Goal: Information Seeking & Learning: Learn about a topic

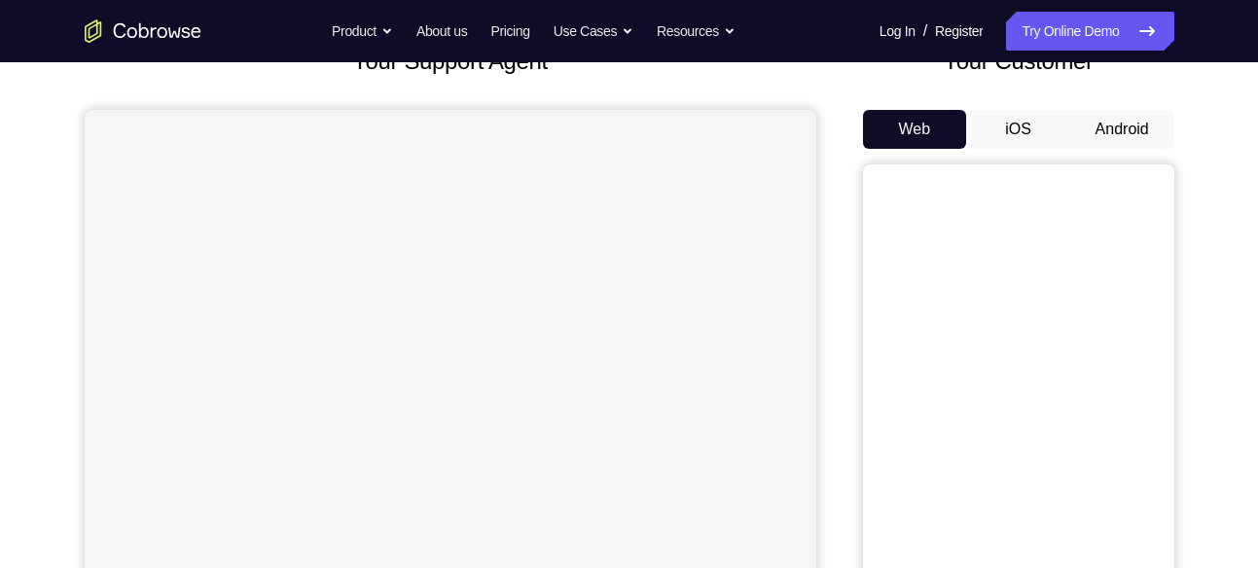
scroll to position [145, 0]
click at [1098, 127] on button "Android" at bounding box center [1122, 127] width 104 height 39
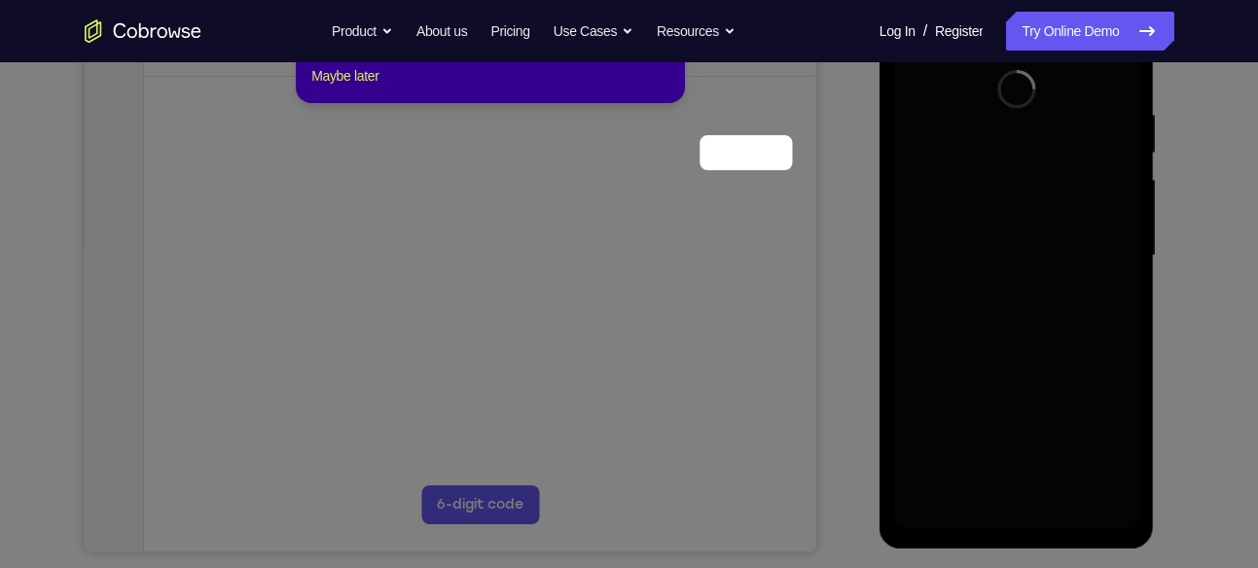
scroll to position [239, 0]
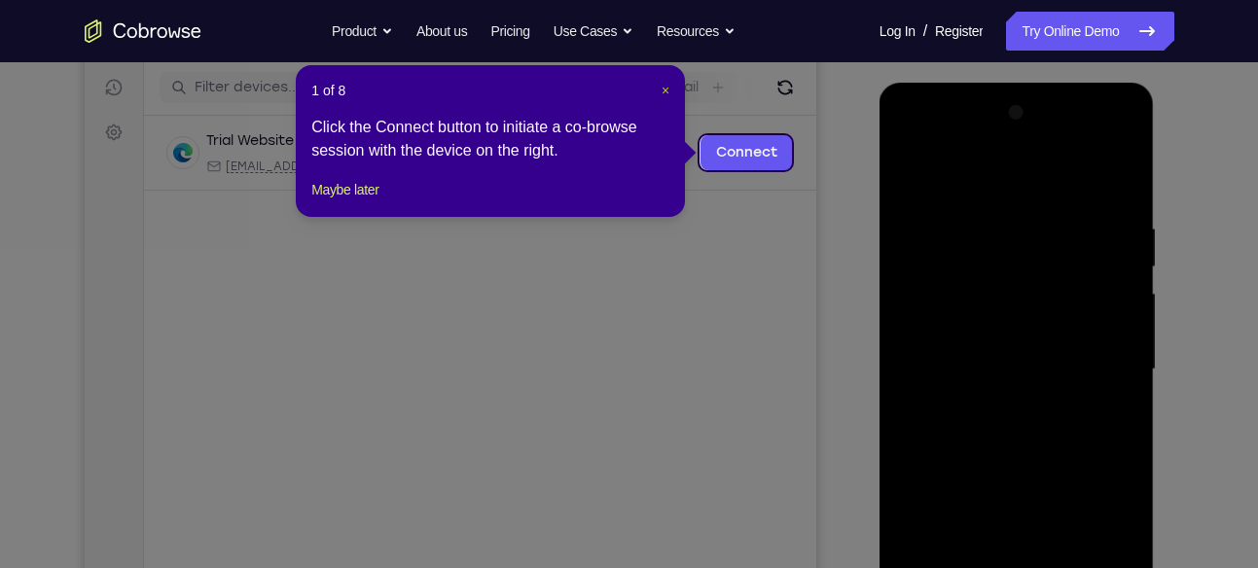
click at [666, 91] on span "×" at bounding box center [666, 91] width 8 height 16
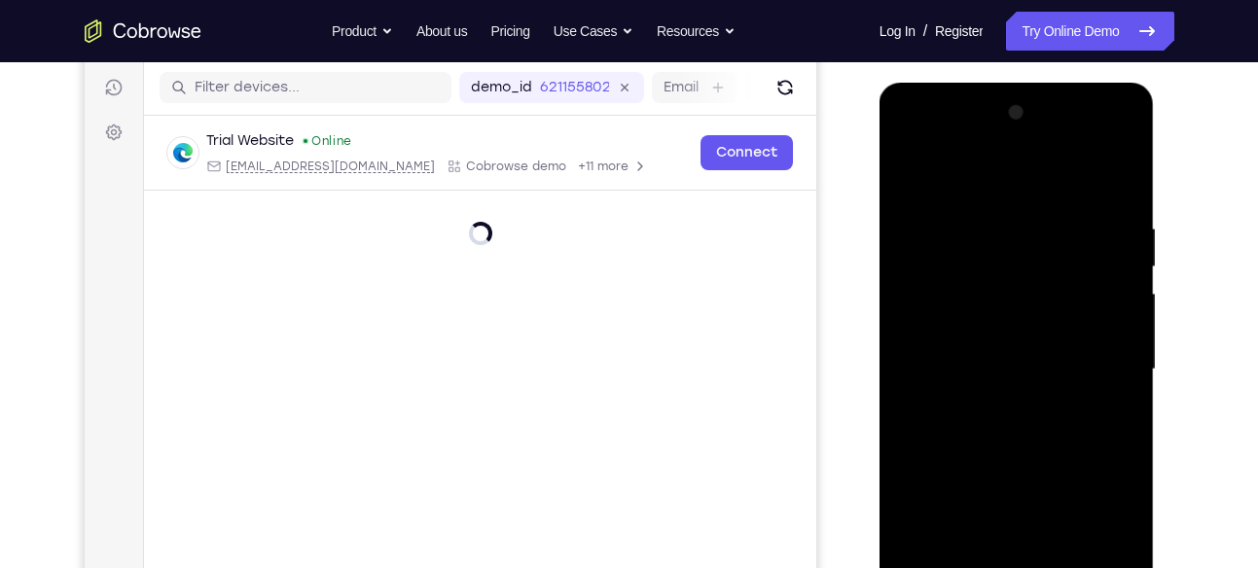
scroll to position [368, 0]
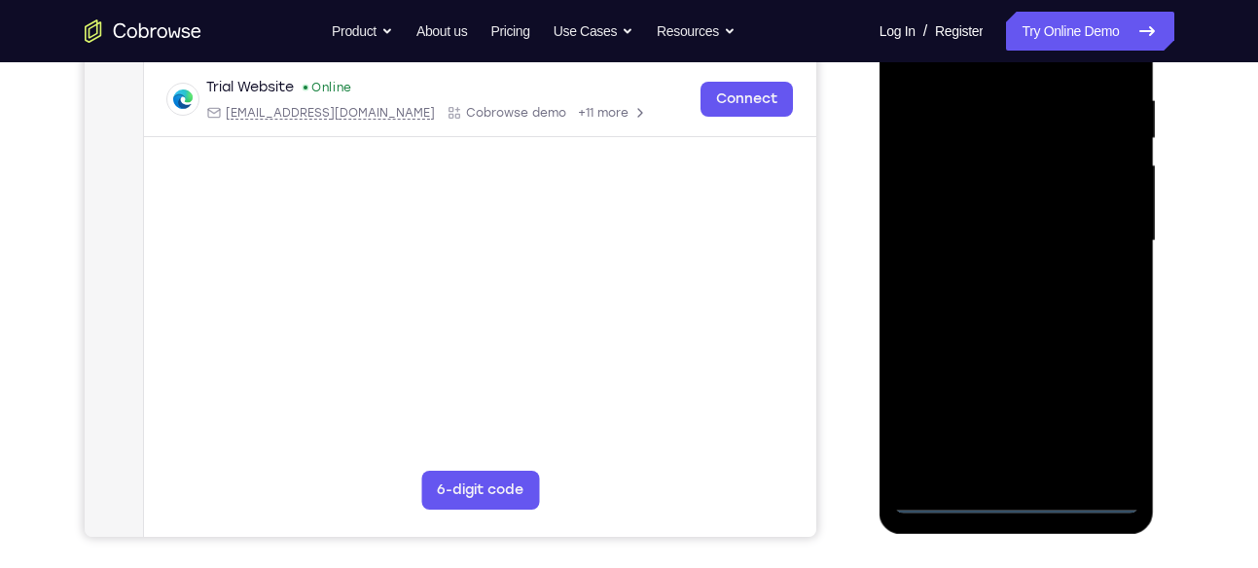
click at [1023, 487] on div at bounding box center [1016, 241] width 245 height 545
click at [1021, 503] on div at bounding box center [1016, 241] width 245 height 545
click at [1106, 418] on div at bounding box center [1016, 241] width 245 height 545
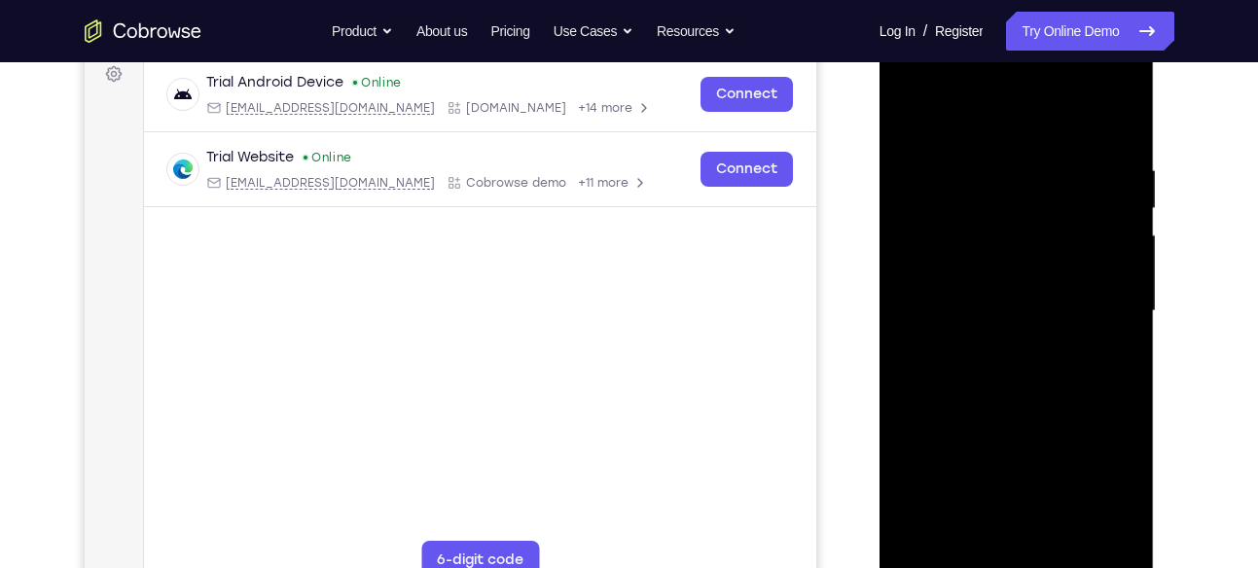
scroll to position [299, 0]
click at [924, 88] on div at bounding box center [1016, 310] width 245 height 545
click at [946, 198] on div at bounding box center [1016, 310] width 245 height 545
click at [961, 266] on div at bounding box center [1016, 310] width 245 height 545
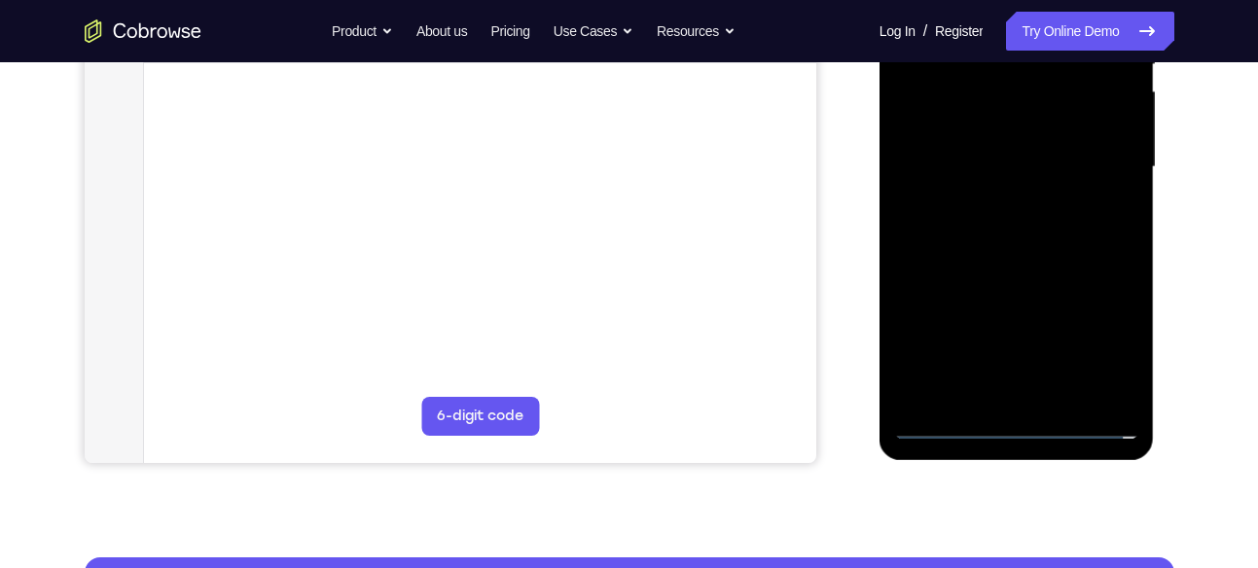
scroll to position [443, 0]
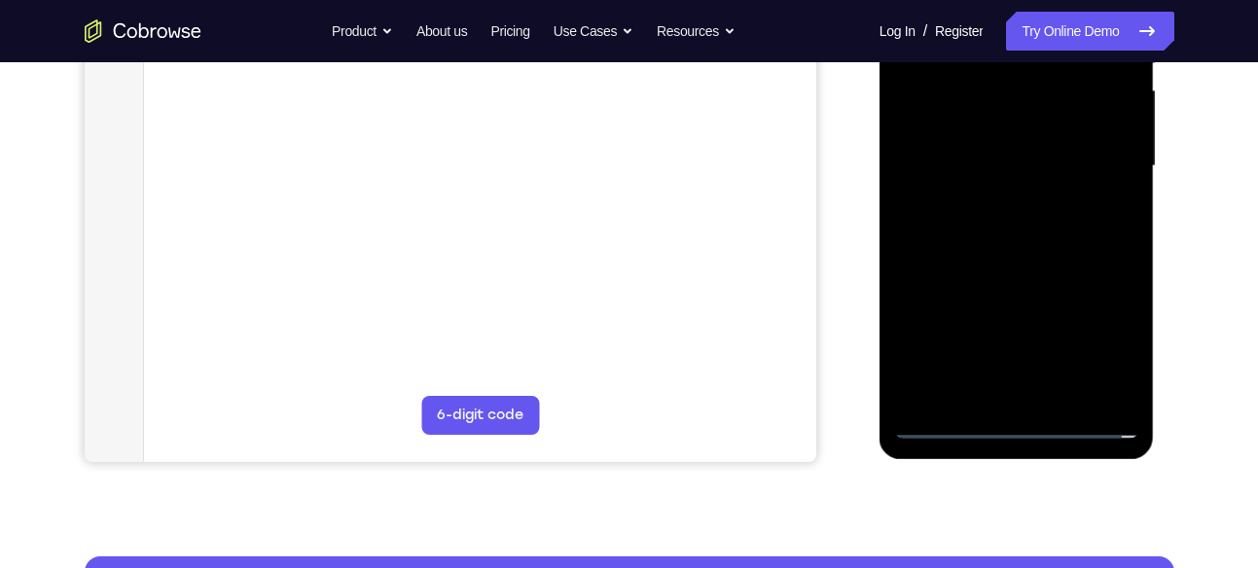
drag, startPoint x: 1027, startPoint y: 282, endPoint x: 1053, endPoint y: 100, distance: 183.7
click at [1053, 100] on div at bounding box center [1016, 166] width 245 height 545
click at [1058, 222] on div at bounding box center [1016, 166] width 245 height 545
drag, startPoint x: 1005, startPoint y: 200, endPoint x: 1005, endPoint y: 167, distance: 33.1
click at [1005, 167] on div at bounding box center [1016, 166] width 245 height 545
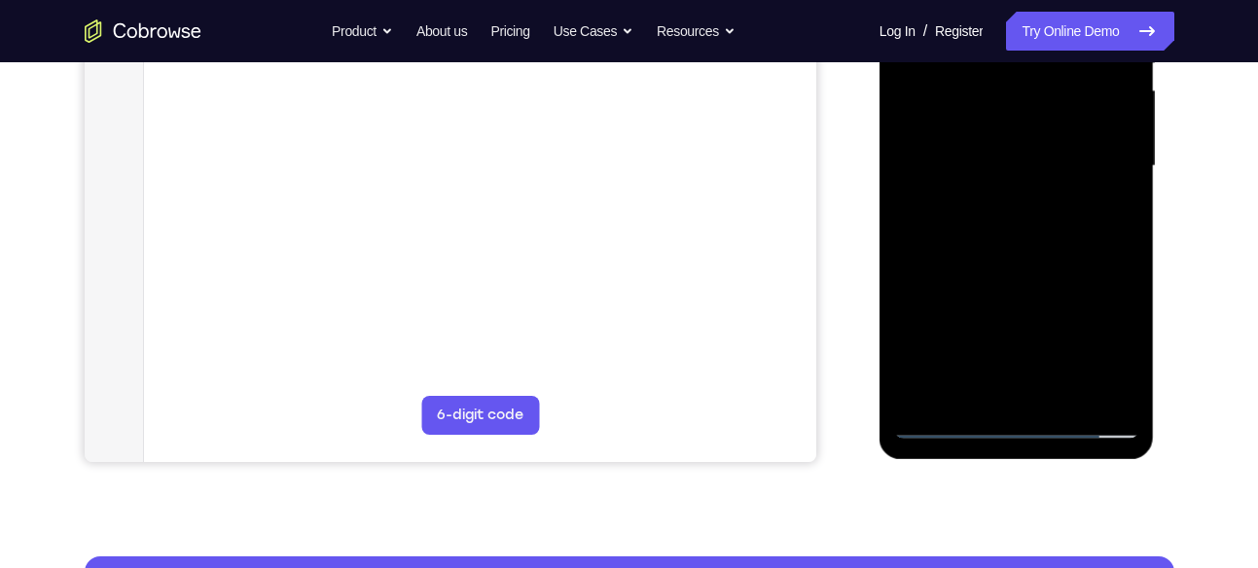
drag, startPoint x: 987, startPoint y: 311, endPoint x: 1012, endPoint y: 169, distance: 144.3
click at [1012, 169] on div at bounding box center [1016, 166] width 245 height 545
drag, startPoint x: 1012, startPoint y: 290, endPoint x: 1010, endPoint y: 215, distance: 74.9
click at [1010, 215] on div at bounding box center [1016, 166] width 245 height 545
drag, startPoint x: 1009, startPoint y: 288, endPoint x: 1012, endPoint y: 233, distance: 55.5
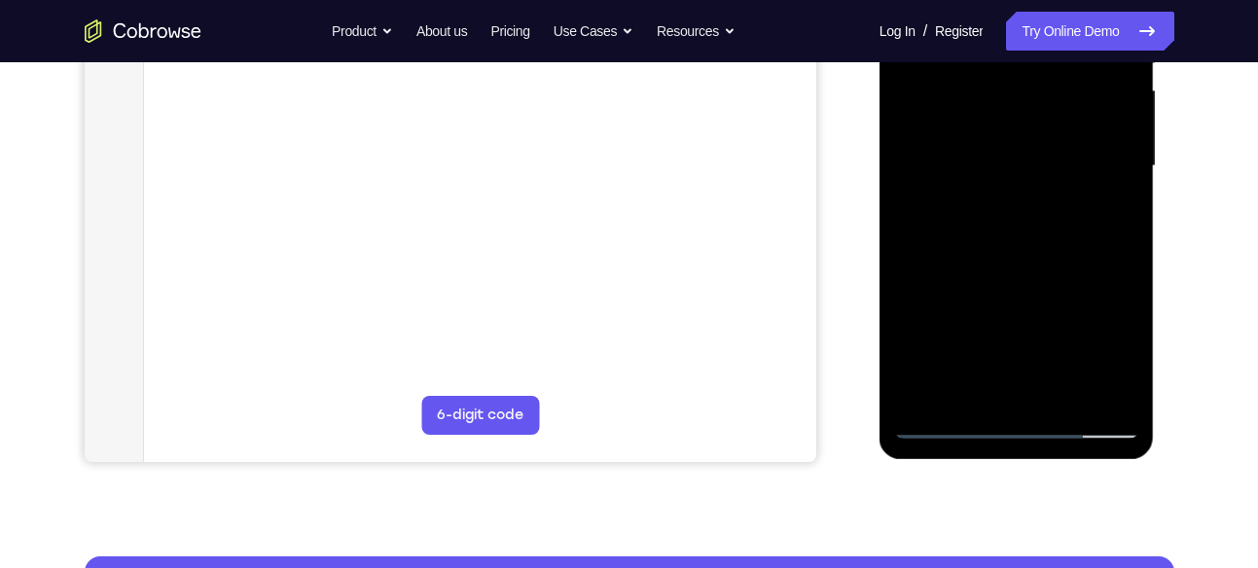
click at [1012, 233] on div at bounding box center [1016, 166] width 245 height 545
drag, startPoint x: 1006, startPoint y: 267, endPoint x: 995, endPoint y: 230, distance: 38.5
click at [995, 230] on div at bounding box center [1016, 166] width 245 height 545
drag, startPoint x: 999, startPoint y: 256, endPoint x: 1000, endPoint y: 195, distance: 61.3
click at [1000, 195] on div at bounding box center [1016, 166] width 245 height 545
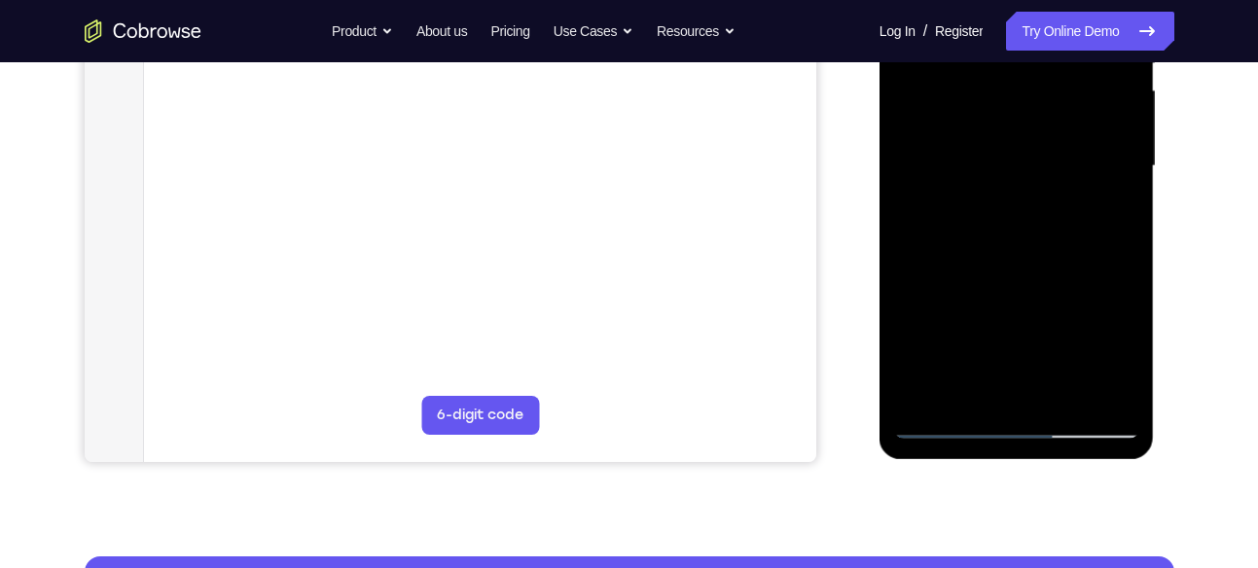
drag, startPoint x: 1025, startPoint y: 191, endPoint x: 1009, endPoint y: 270, distance: 81.3
click at [1009, 270] on div at bounding box center [1016, 166] width 245 height 545
click at [986, 121] on div at bounding box center [1016, 166] width 245 height 545
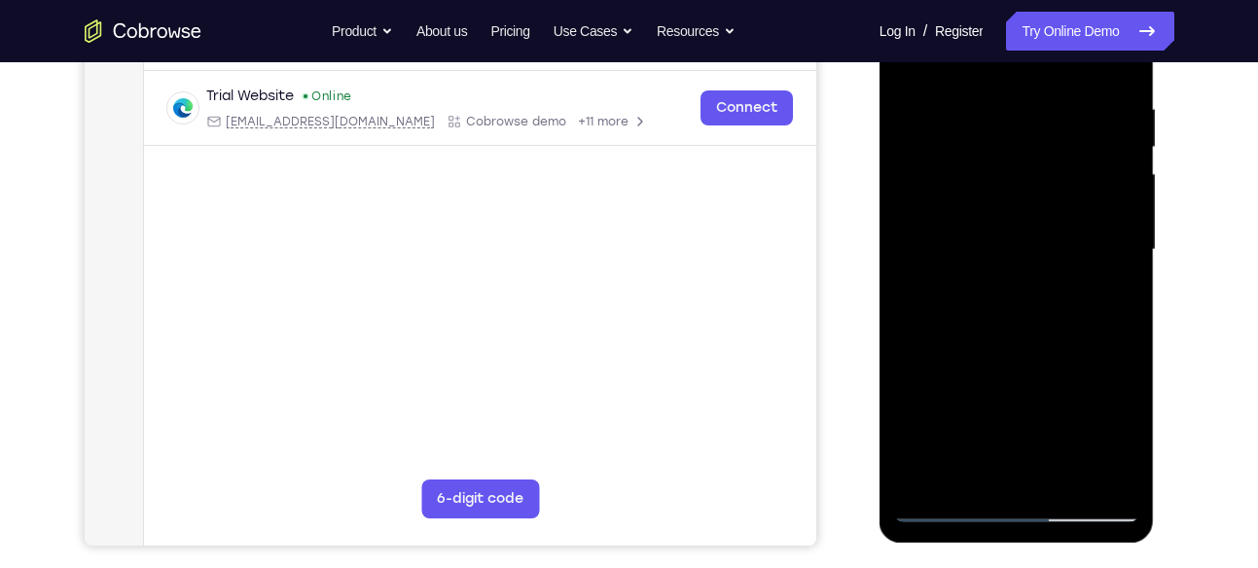
click at [1005, 268] on div at bounding box center [1016, 250] width 245 height 545
click at [1123, 333] on div at bounding box center [1016, 250] width 245 height 545
click at [991, 245] on div at bounding box center [1016, 250] width 245 height 545
click at [951, 340] on div at bounding box center [1016, 250] width 245 height 545
click at [976, 335] on div at bounding box center [1016, 250] width 245 height 545
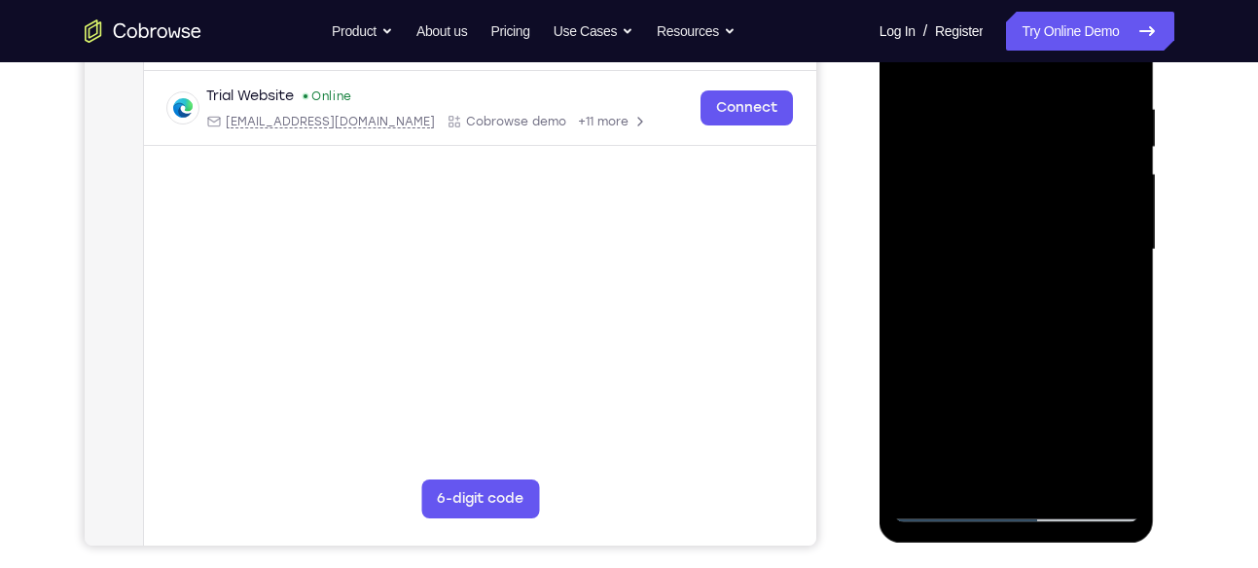
click at [1006, 334] on div at bounding box center [1016, 250] width 245 height 545
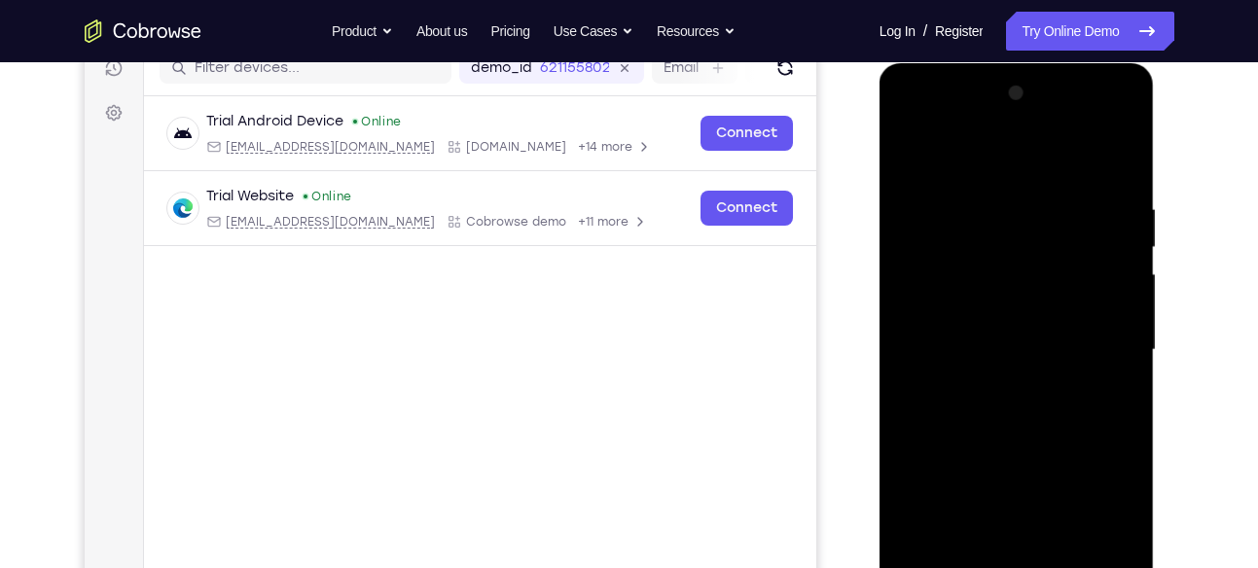
scroll to position [258, 0]
click at [1021, 157] on div at bounding box center [1016, 351] width 245 height 545
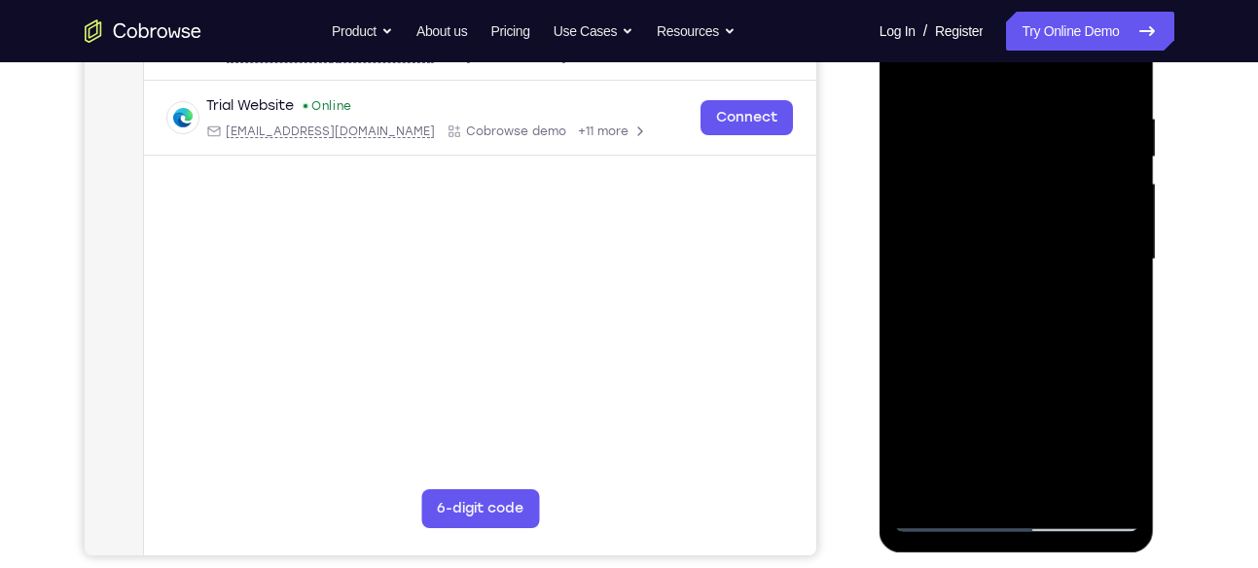
scroll to position [351, 0]
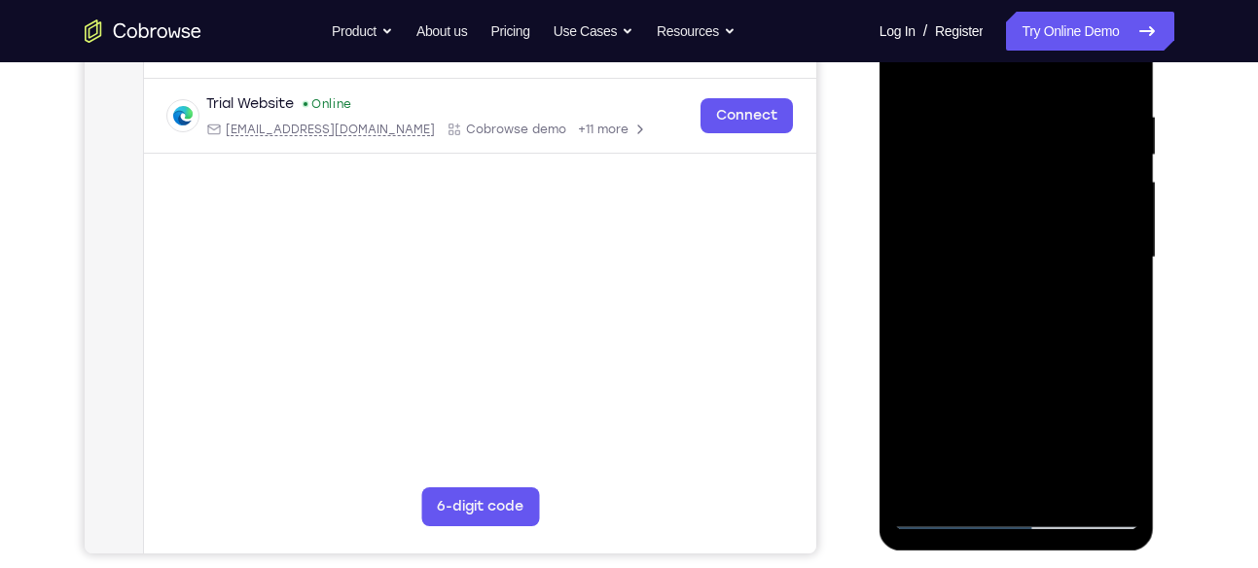
drag, startPoint x: 998, startPoint y: 433, endPoint x: 1024, endPoint y: 225, distance: 209.7
click at [1024, 225] on div at bounding box center [1016, 257] width 245 height 545
drag, startPoint x: 1031, startPoint y: 412, endPoint x: 1042, endPoint y: 251, distance: 160.9
click at [1042, 251] on div at bounding box center [1016, 257] width 245 height 545
drag, startPoint x: 1036, startPoint y: 373, endPoint x: 1044, endPoint y: 234, distance: 138.4
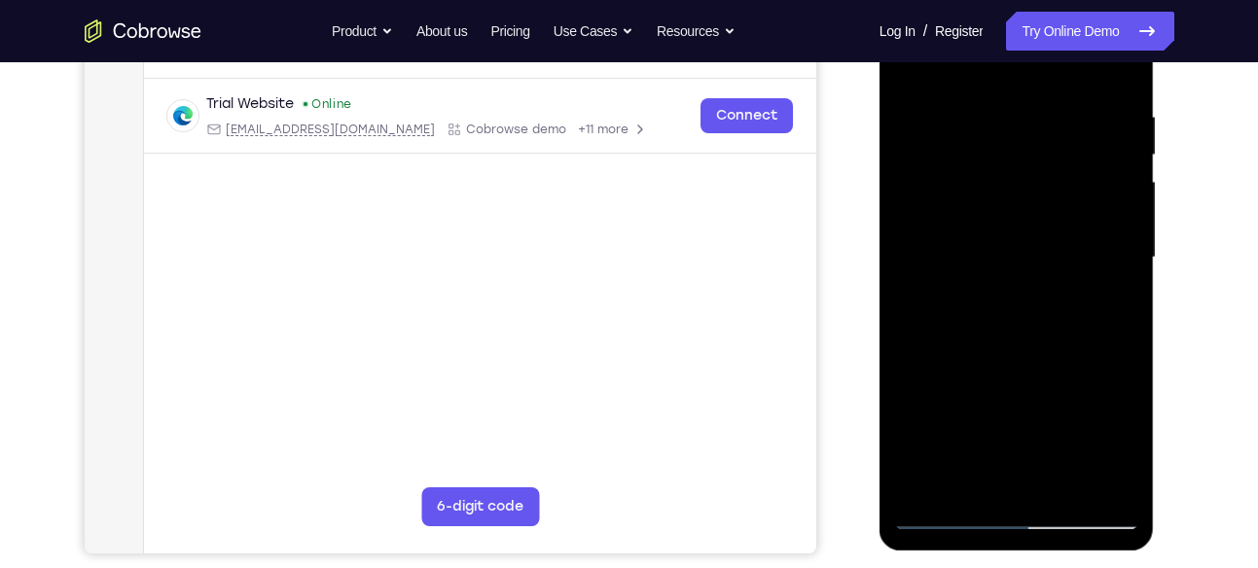
click at [1044, 234] on div at bounding box center [1016, 257] width 245 height 545
click at [1043, 269] on div at bounding box center [1016, 257] width 245 height 545
drag, startPoint x: 1038, startPoint y: 303, endPoint x: 1038, endPoint y: 235, distance: 67.1
click at [1038, 235] on div at bounding box center [1016, 257] width 245 height 545
drag, startPoint x: 1054, startPoint y: 356, endPoint x: 1047, endPoint y: 314, distance: 42.4
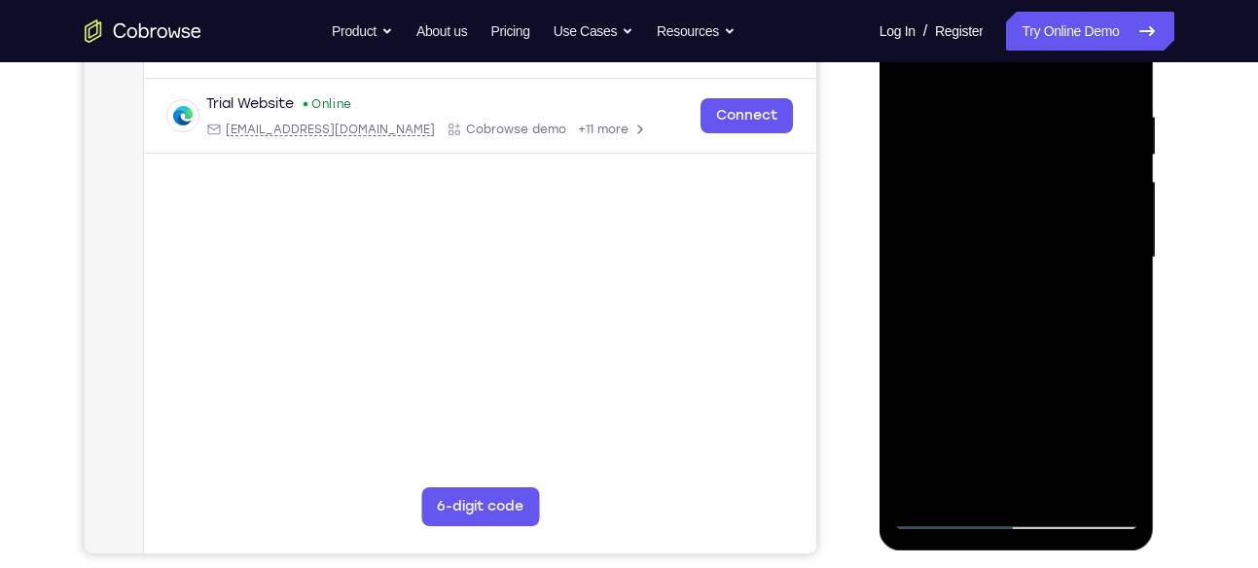
click at [1047, 314] on div at bounding box center [1016, 257] width 245 height 545
drag, startPoint x: 1017, startPoint y: 176, endPoint x: 1038, endPoint y: 251, distance: 77.9
click at [1038, 251] on div at bounding box center [1016, 257] width 245 height 545
drag, startPoint x: 1015, startPoint y: 144, endPoint x: 1031, endPoint y: 210, distance: 68.2
click at [1031, 210] on div at bounding box center [1016, 257] width 245 height 545
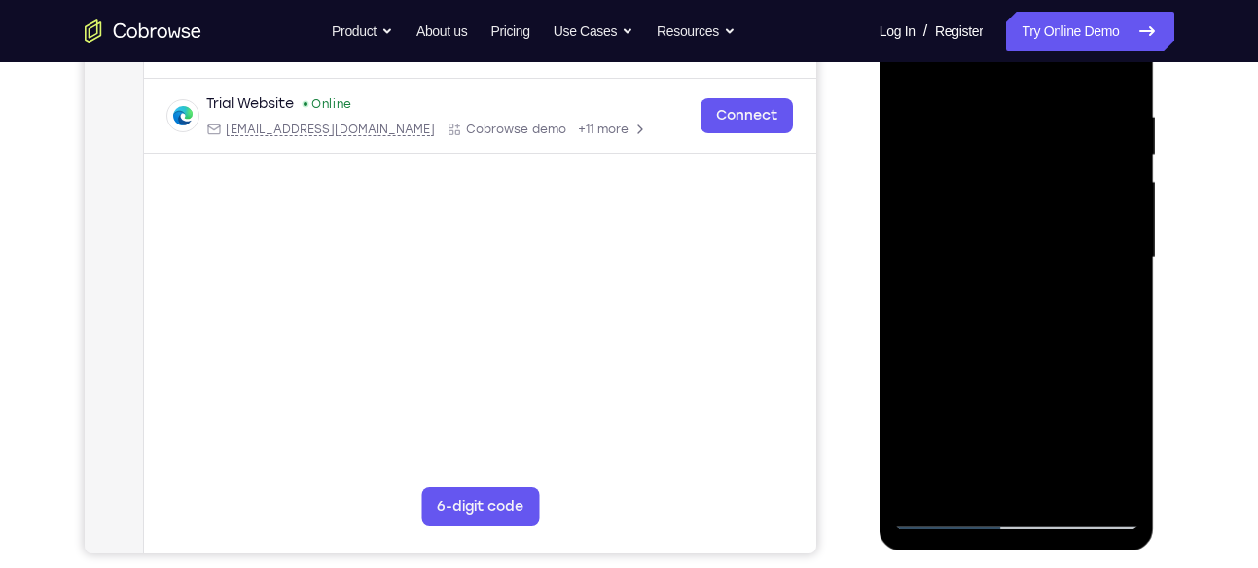
click at [1072, 224] on div at bounding box center [1016, 257] width 245 height 545
click at [1023, 276] on div at bounding box center [1016, 257] width 245 height 545
click at [947, 342] on div at bounding box center [1016, 257] width 245 height 545
click at [1061, 295] on div at bounding box center [1016, 257] width 245 height 545
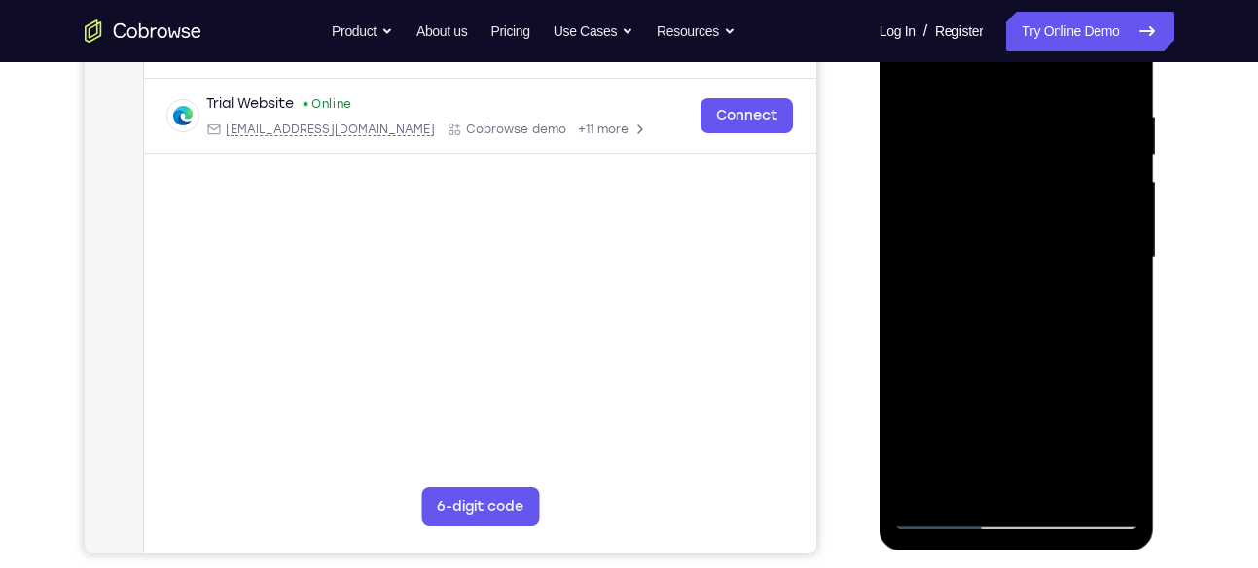
click at [981, 342] on div at bounding box center [1016, 257] width 245 height 545
click at [969, 349] on div at bounding box center [1016, 257] width 245 height 545
click at [959, 350] on div at bounding box center [1016, 257] width 245 height 545
click at [1056, 280] on div at bounding box center [1016, 257] width 245 height 545
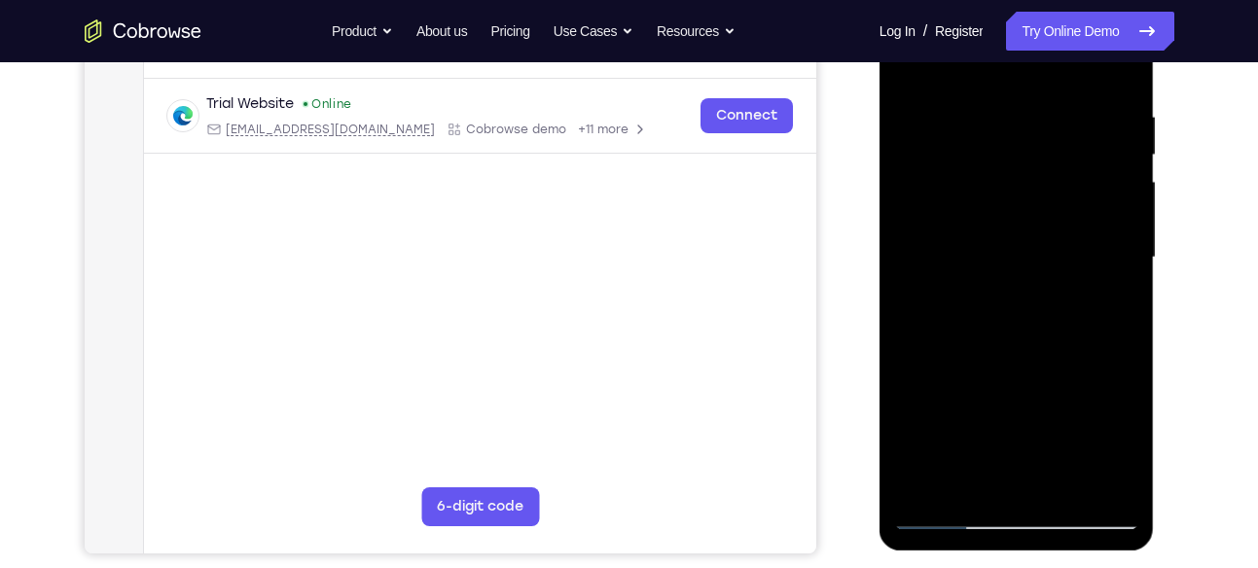
click at [1001, 342] on div at bounding box center [1016, 257] width 245 height 545
click at [1017, 343] on div at bounding box center [1016, 257] width 245 height 545
click at [1024, 344] on div at bounding box center [1016, 257] width 245 height 545
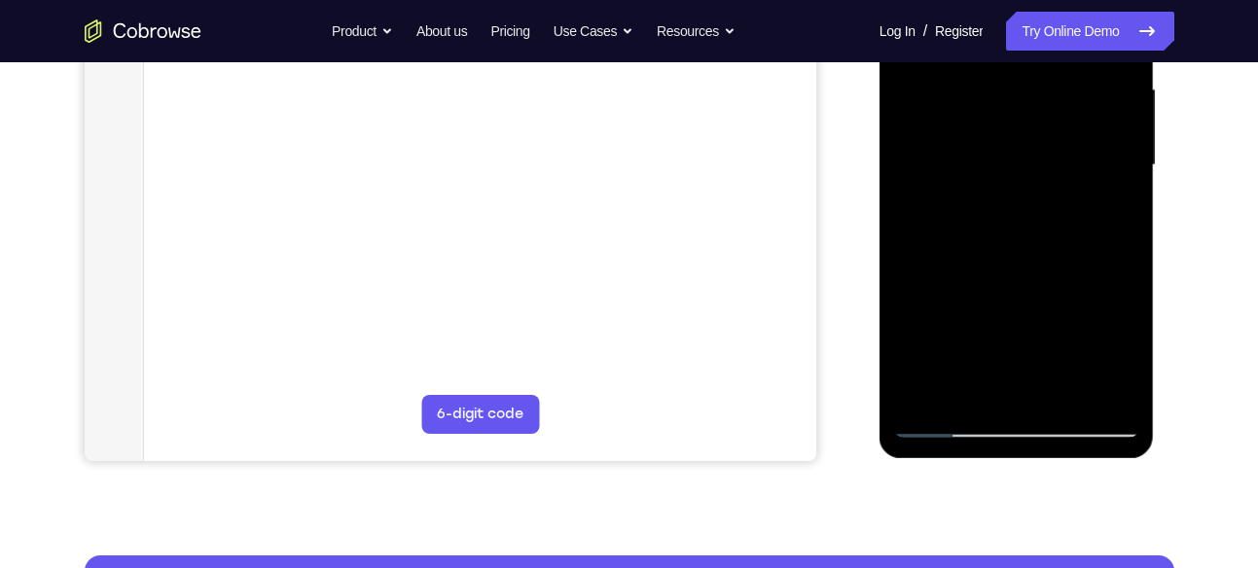
scroll to position [445, 0]
click at [939, 427] on div at bounding box center [1016, 164] width 245 height 545
click at [1035, 194] on div at bounding box center [1016, 164] width 245 height 545
click at [1016, 200] on div at bounding box center [1016, 164] width 245 height 545
click at [973, 211] on div at bounding box center [1016, 164] width 245 height 545
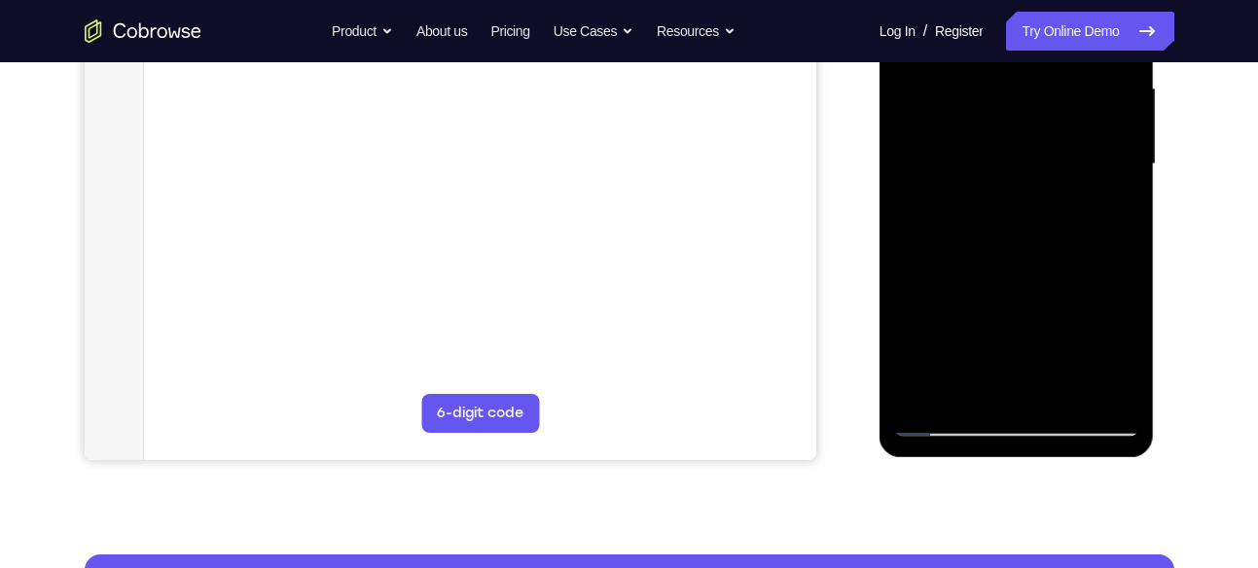
click at [946, 253] on div at bounding box center [1016, 164] width 245 height 545
click at [932, 253] on div at bounding box center [1016, 164] width 245 height 545
click at [947, 253] on div at bounding box center [1016, 164] width 245 height 545
click at [975, 253] on div at bounding box center [1016, 164] width 245 height 545
click at [999, 253] on div at bounding box center [1016, 164] width 245 height 545
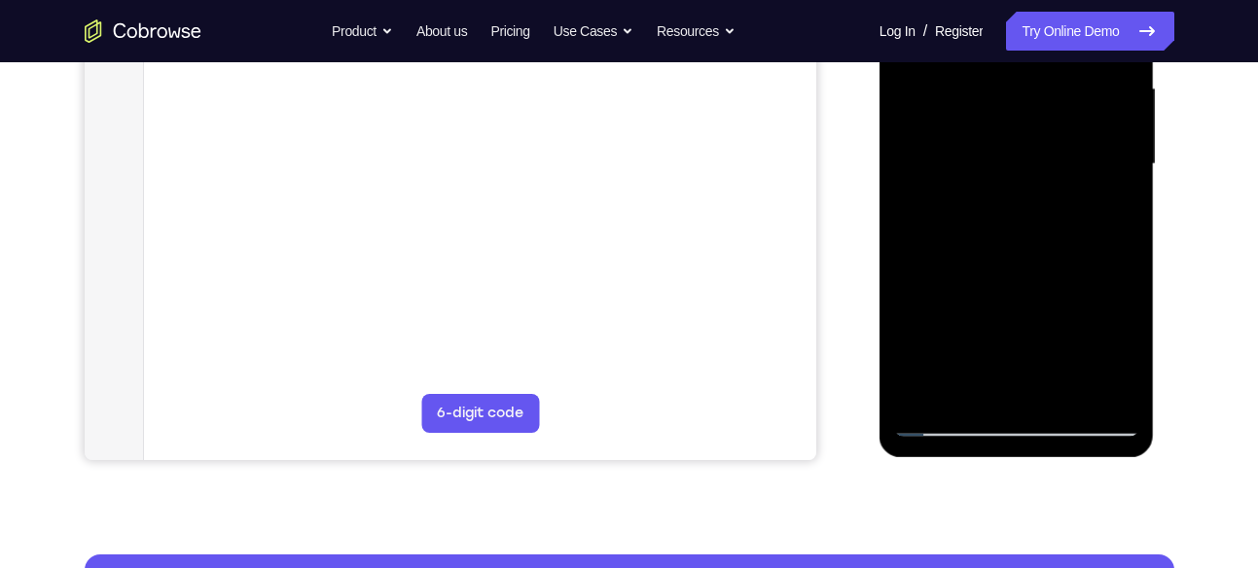
click at [1025, 250] on div at bounding box center [1016, 164] width 245 height 545
click at [951, 417] on div at bounding box center [1016, 164] width 245 height 545
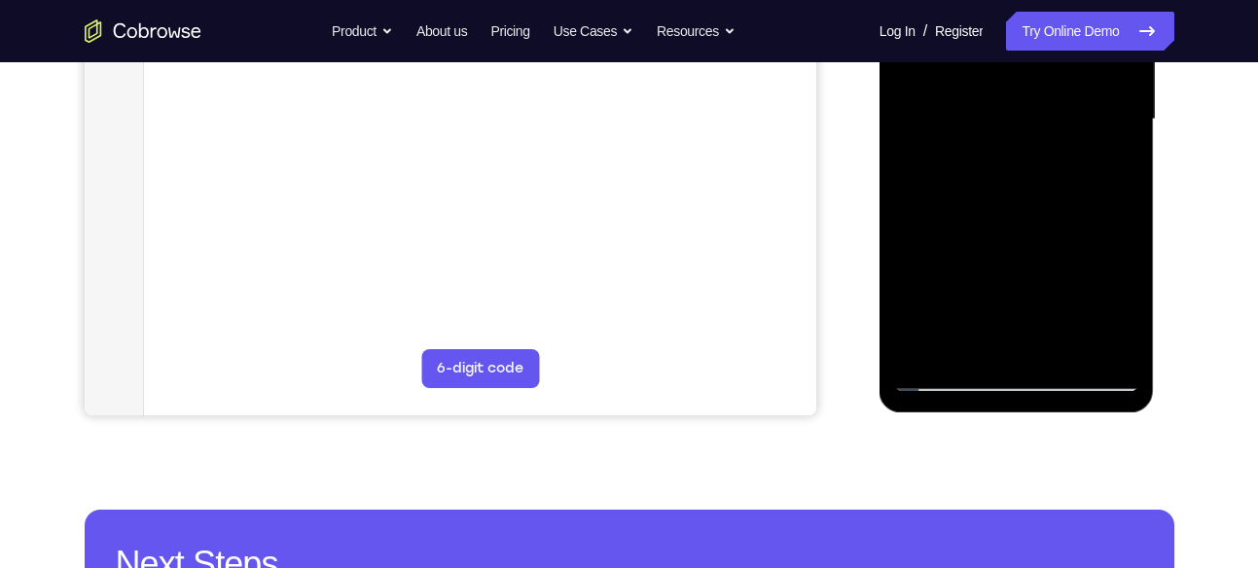
drag, startPoint x: 1063, startPoint y: 255, endPoint x: 1089, endPoint y: 120, distance: 137.6
click at [1089, 120] on div at bounding box center [1016, 119] width 245 height 545
drag, startPoint x: 1030, startPoint y: 297, endPoint x: 1068, endPoint y: 124, distance: 177.3
click at [1068, 124] on div at bounding box center [1016, 119] width 245 height 545
drag, startPoint x: 1027, startPoint y: 315, endPoint x: 1063, endPoint y: 150, distance: 169.3
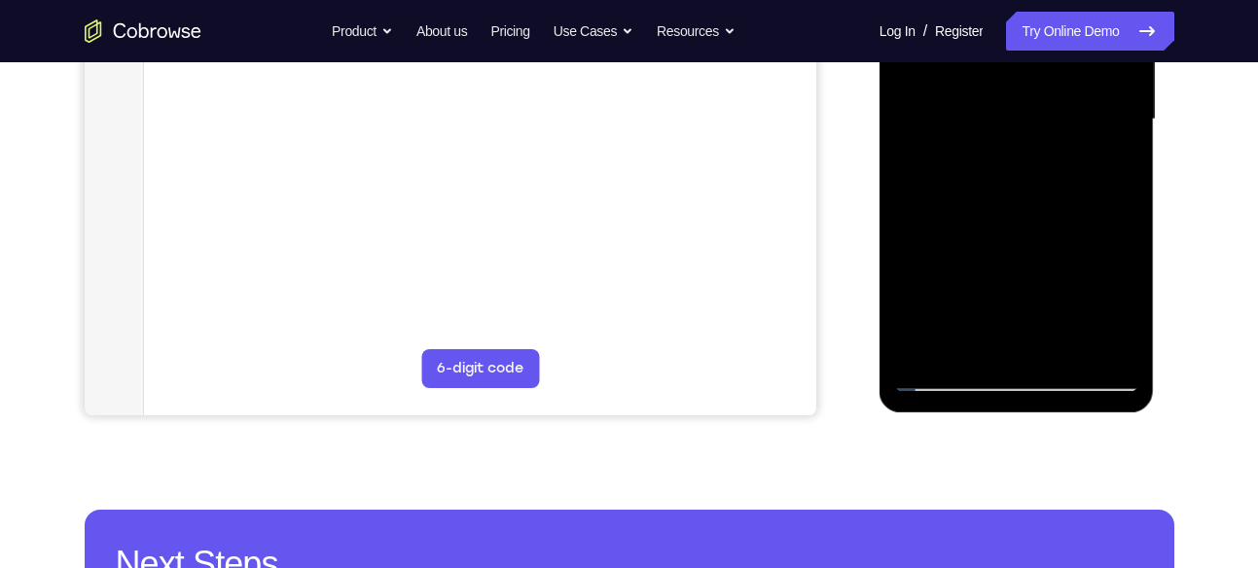
click at [1063, 150] on div at bounding box center [1016, 119] width 245 height 545
click at [1084, 121] on div at bounding box center [1016, 119] width 245 height 545
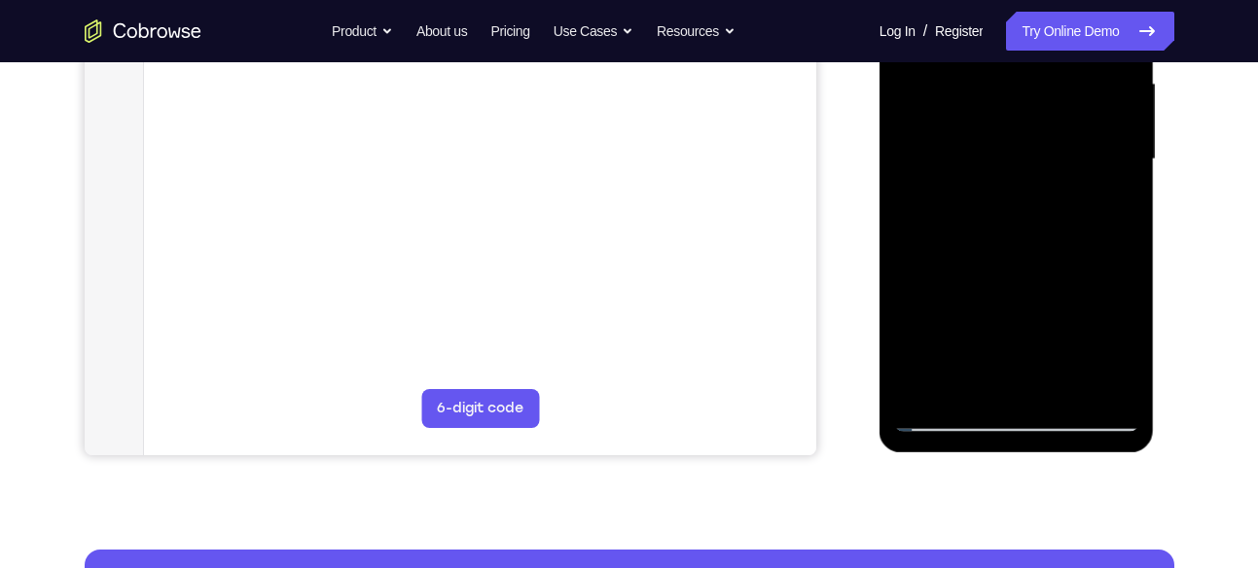
scroll to position [449, 0]
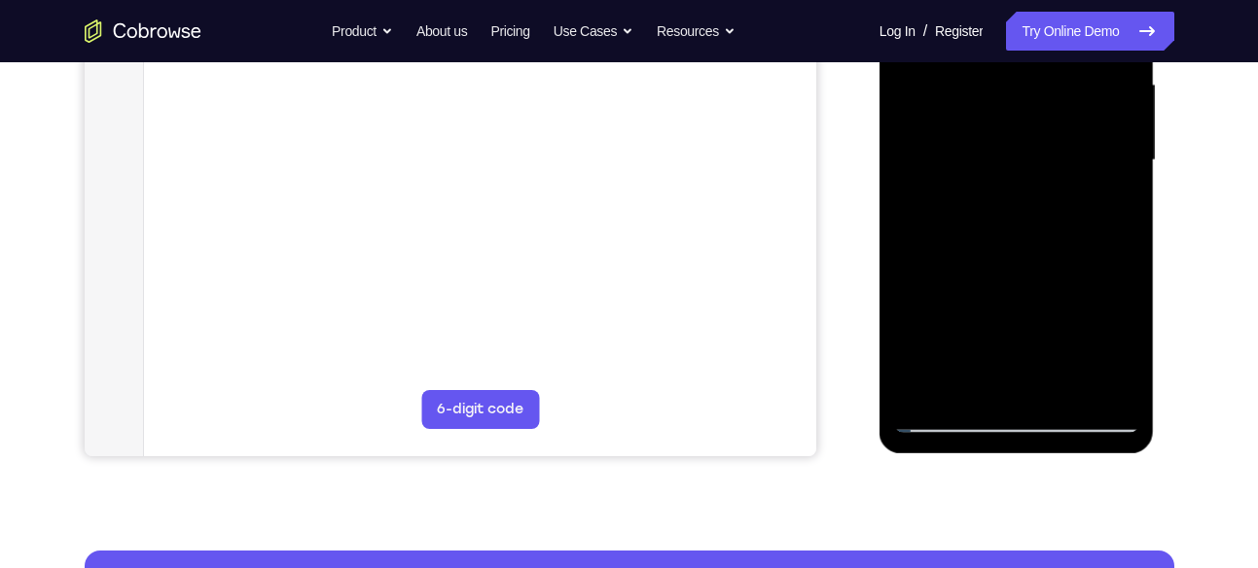
click at [1046, 101] on div at bounding box center [1016, 160] width 245 height 545
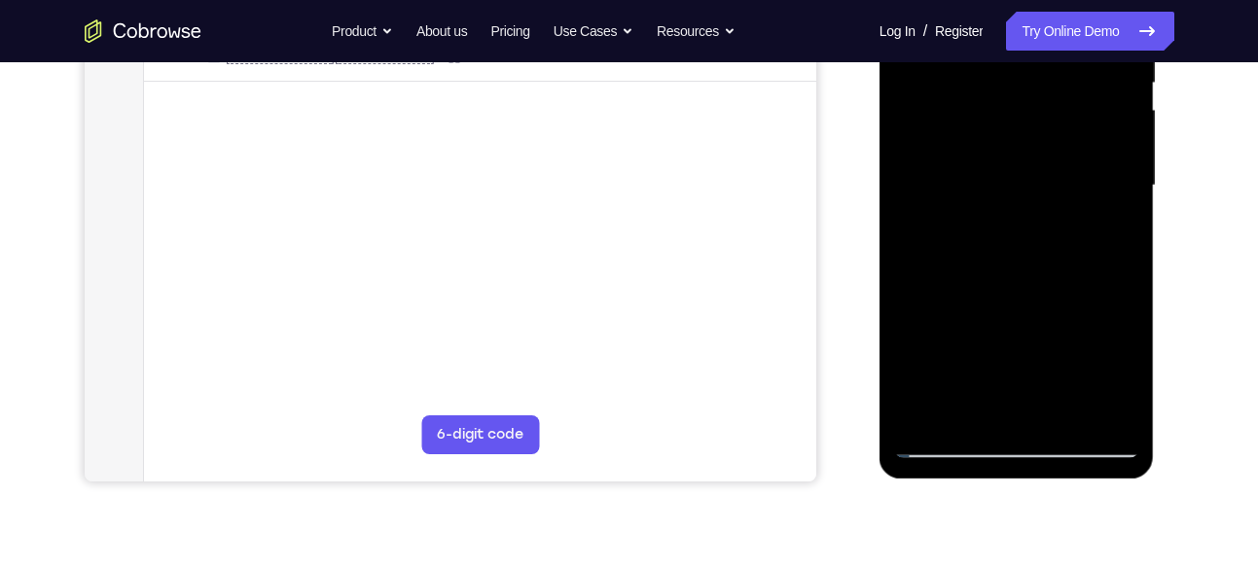
scroll to position [422, 0]
click at [1129, 87] on div at bounding box center [1016, 186] width 245 height 545
click at [1052, 104] on div at bounding box center [1016, 186] width 245 height 545
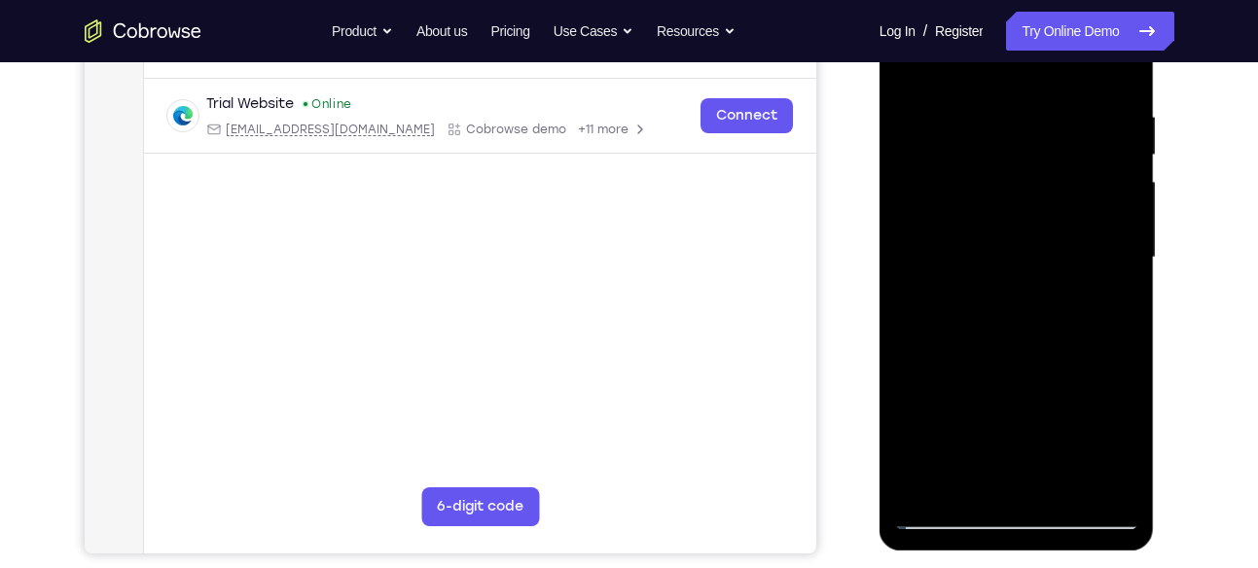
scroll to position [350, 0]
click at [1012, 273] on div at bounding box center [1016, 258] width 245 height 545
click at [1117, 344] on div at bounding box center [1016, 258] width 245 height 545
click at [1056, 312] on div at bounding box center [1016, 258] width 245 height 545
click at [975, 342] on div at bounding box center [1016, 258] width 245 height 545
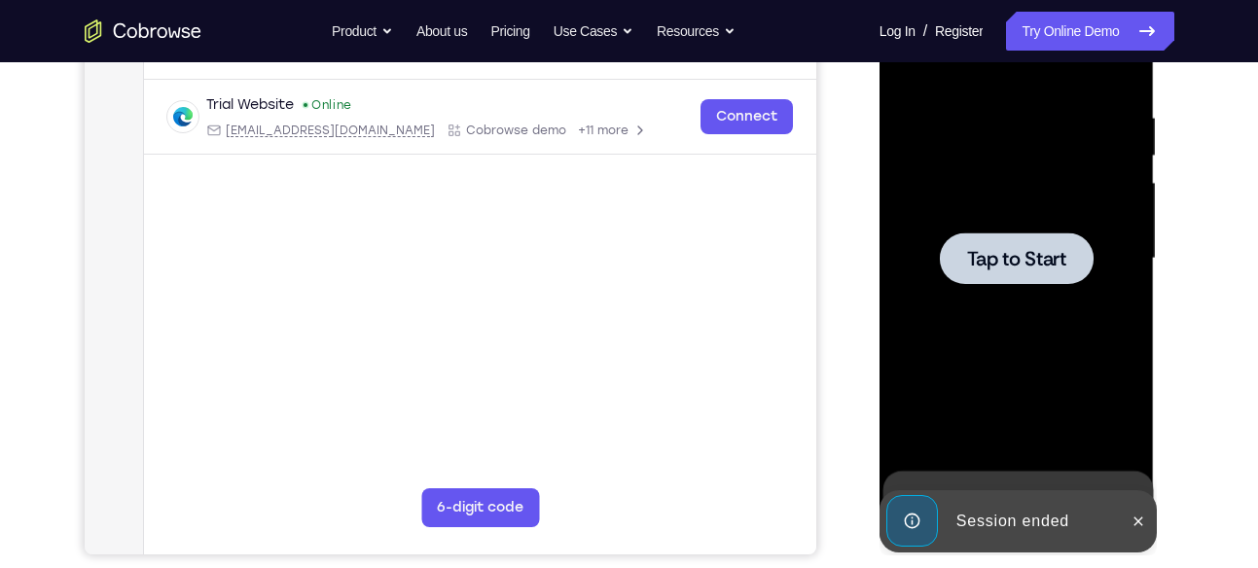
click at [1042, 270] on div at bounding box center [1017, 259] width 154 height 52
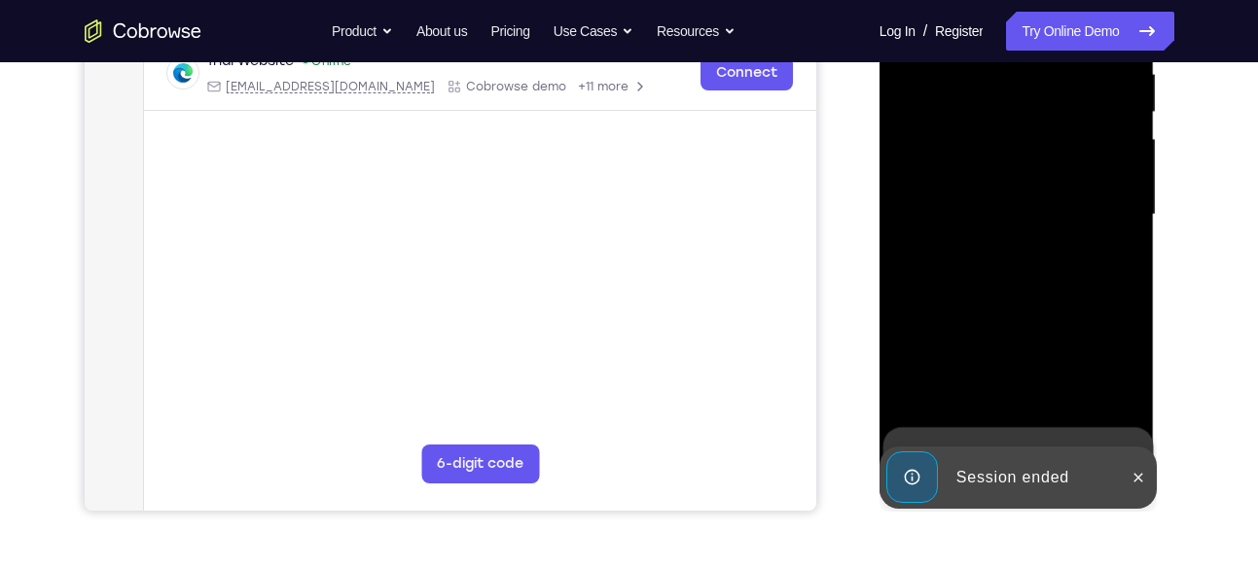
scroll to position [401, 0]
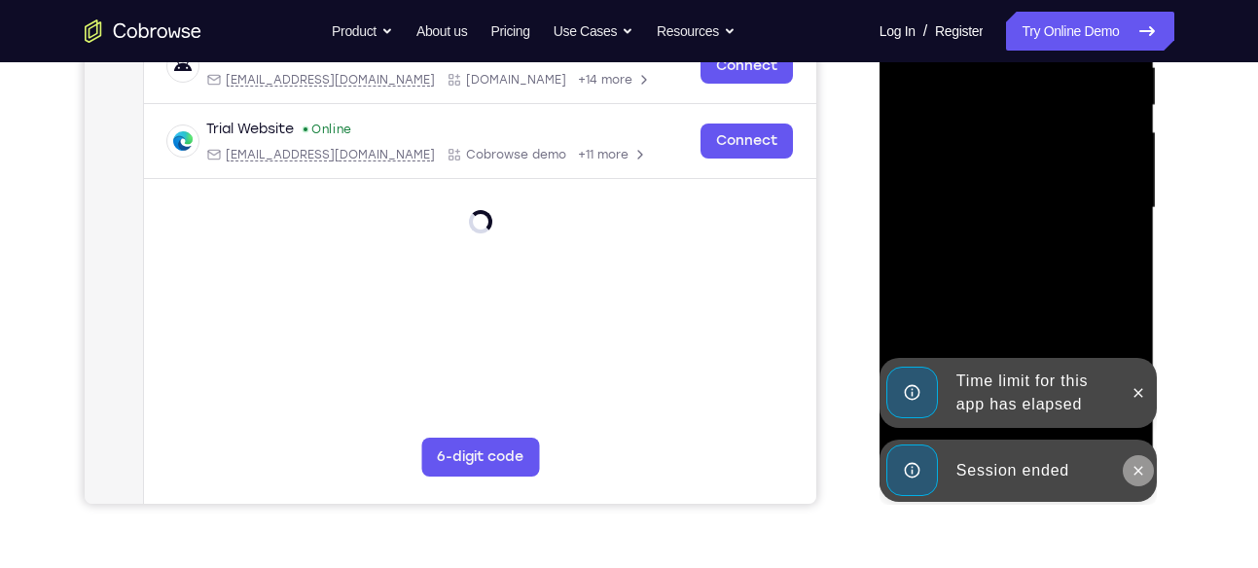
click at [1139, 467] on icon at bounding box center [1139, 471] width 16 height 16
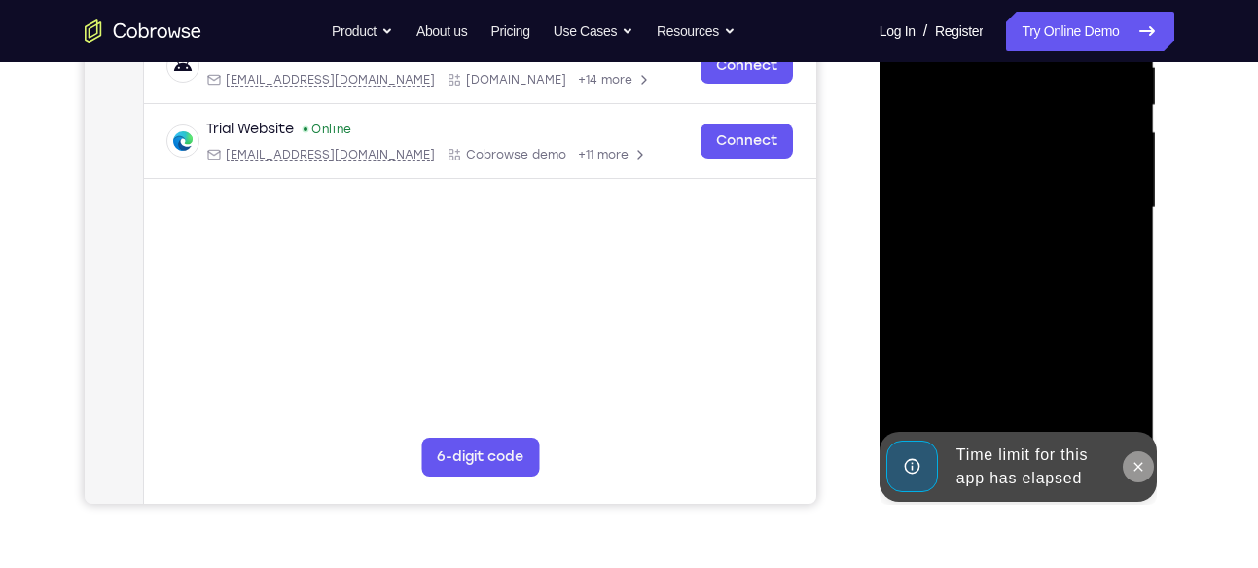
click at [1141, 383] on div at bounding box center [1017, 211] width 275 height 580
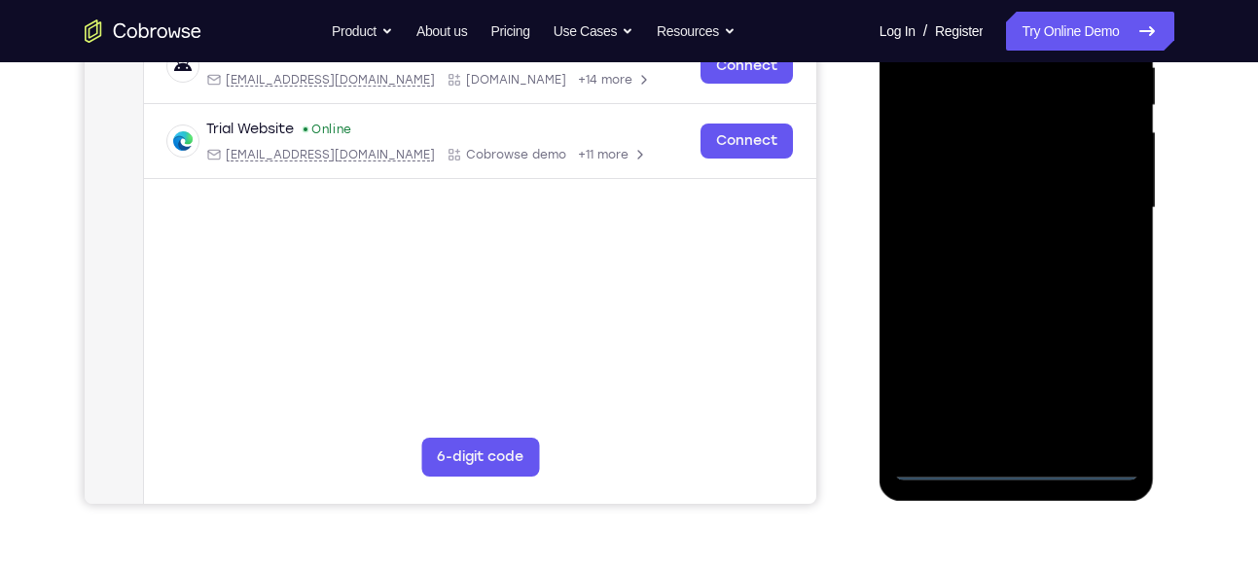
click at [1008, 468] on div at bounding box center [1016, 208] width 245 height 545
click at [1109, 378] on div at bounding box center [1016, 208] width 245 height 545
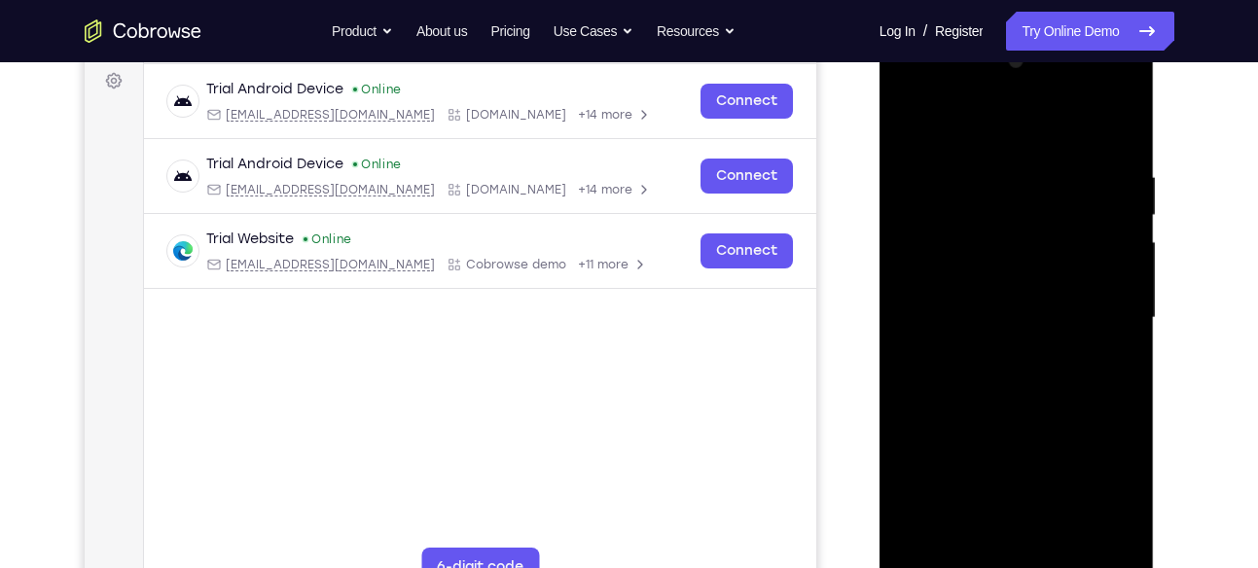
scroll to position [287, 0]
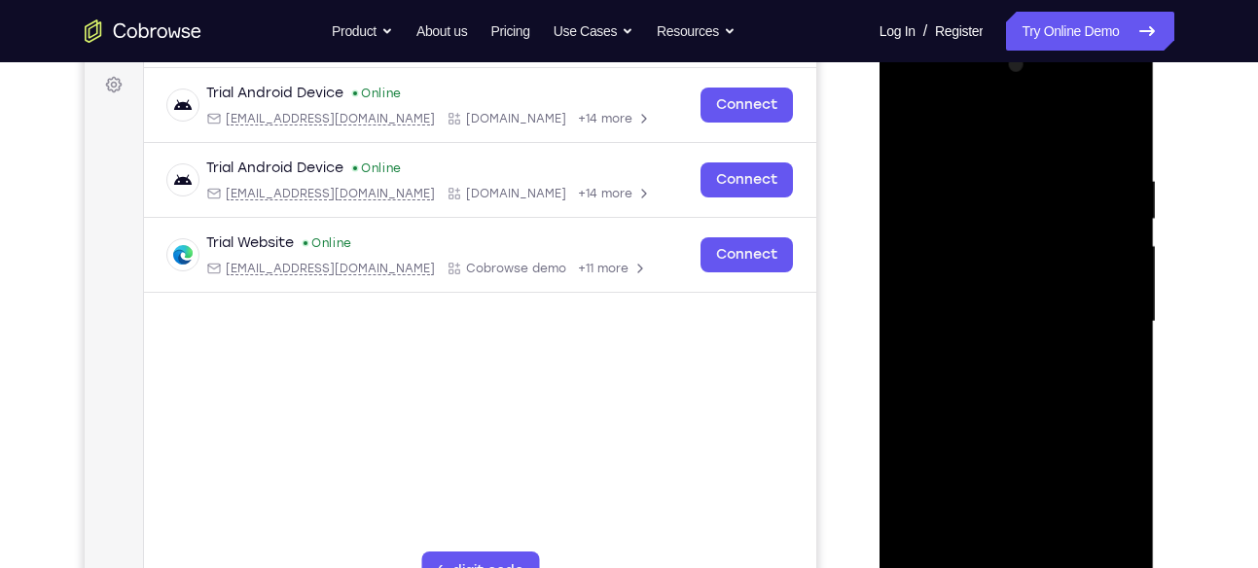
click at [928, 99] on div at bounding box center [1016, 322] width 245 height 545
click at [931, 209] on div at bounding box center [1016, 322] width 245 height 545
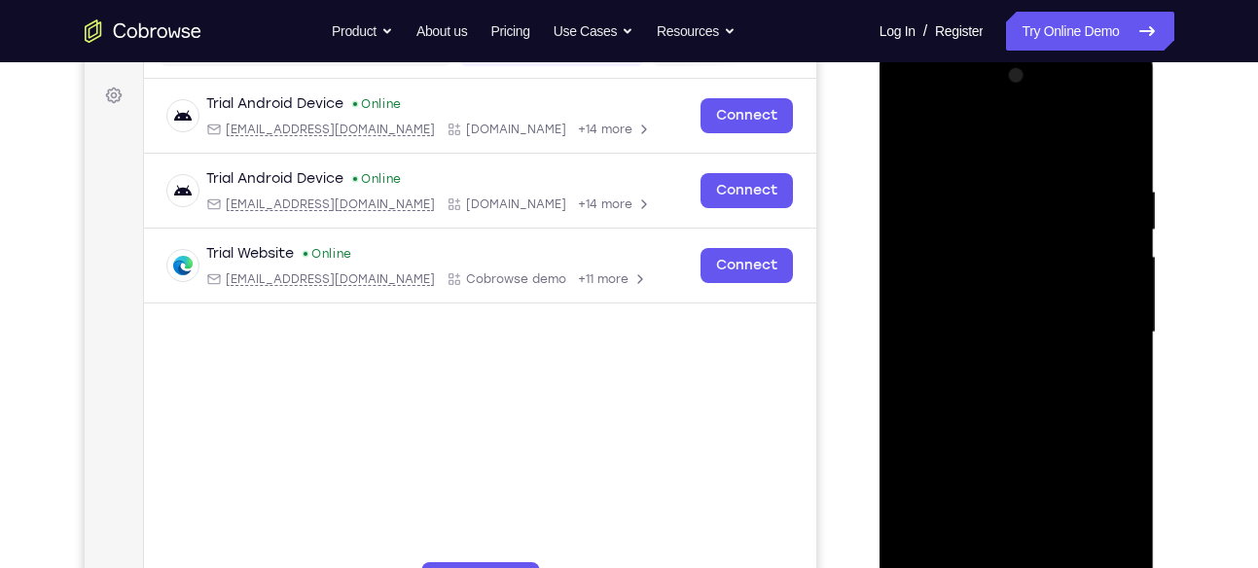
scroll to position [275, 0]
click at [952, 313] on div at bounding box center [1016, 333] width 245 height 545
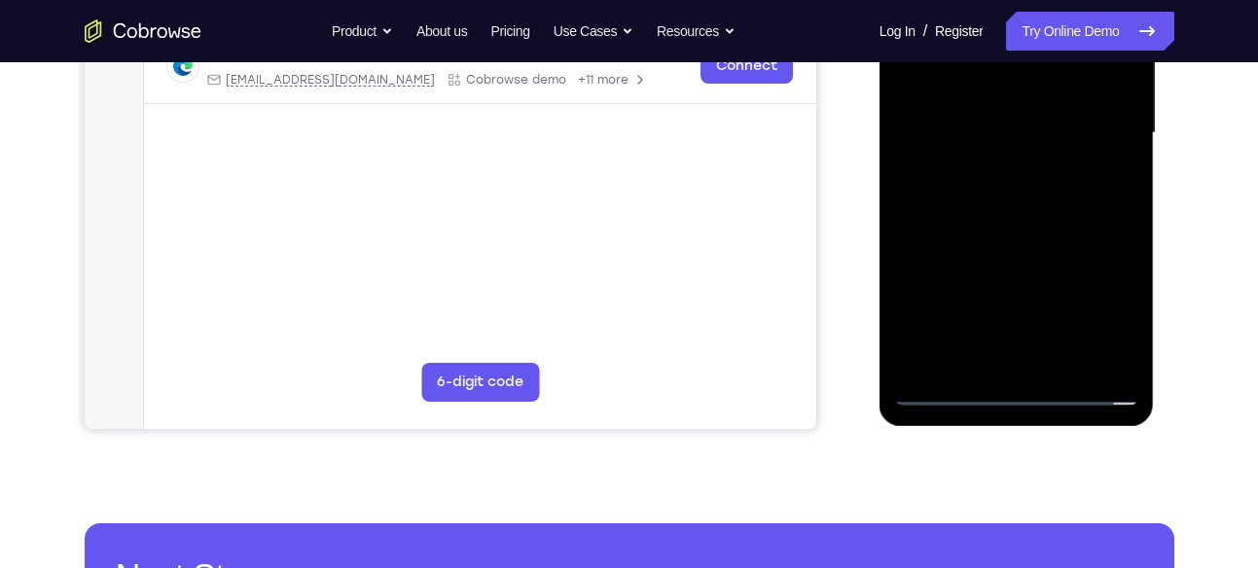
scroll to position [477, 0]
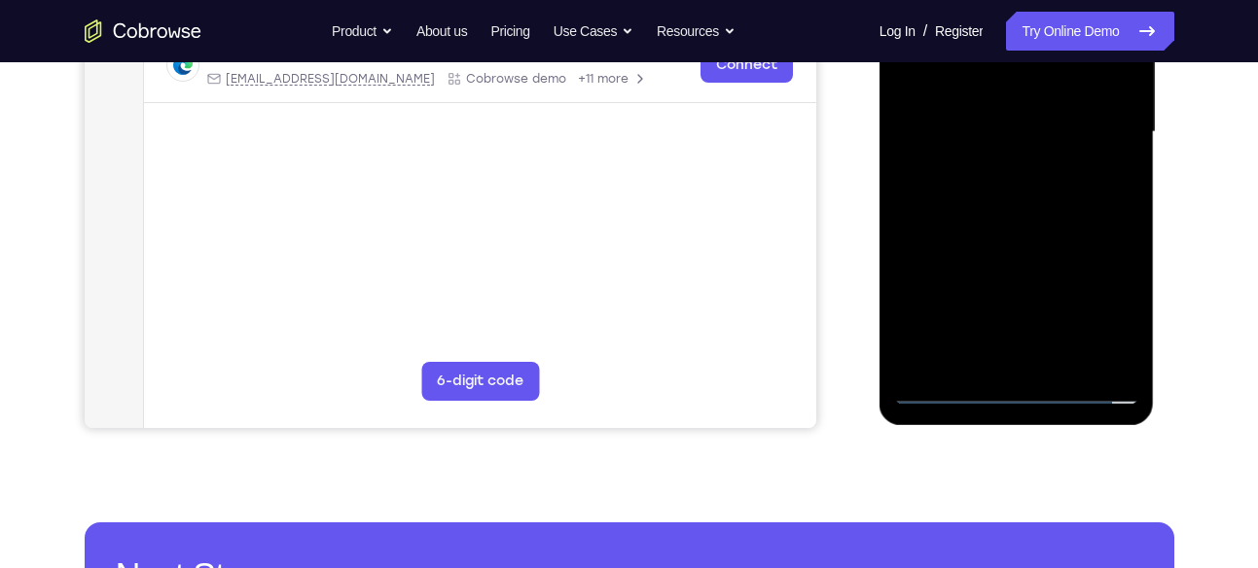
drag, startPoint x: 1069, startPoint y: 269, endPoint x: 1076, endPoint y: 193, distance: 76.2
click at [1076, 193] on div at bounding box center [1016, 132] width 245 height 545
drag, startPoint x: 965, startPoint y: 198, endPoint x: 969, endPoint y: 157, distance: 42.0
click at [969, 157] on div at bounding box center [1016, 132] width 245 height 545
click at [1076, 268] on div at bounding box center [1016, 132] width 245 height 545
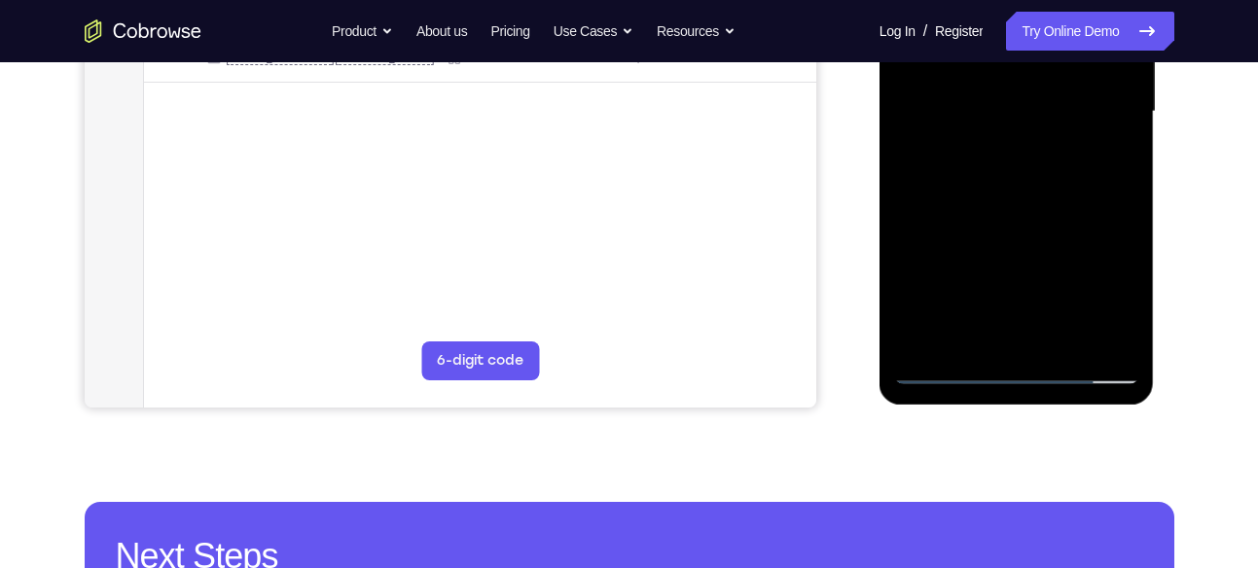
scroll to position [498, 0]
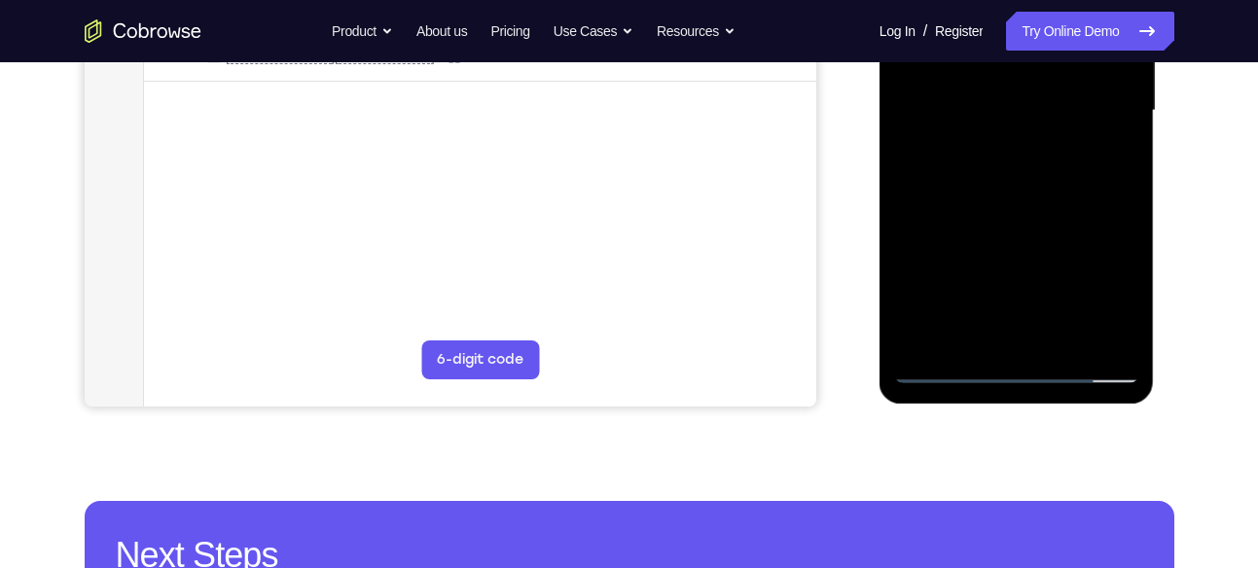
click at [1002, 269] on div at bounding box center [1016, 110] width 245 height 545
click at [935, 312] on div at bounding box center [1016, 110] width 245 height 545
click at [978, 309] on div at bounding box center [1016, 110] width 245 height 545
click at [1011, 309] on div at bounding box center [1016, 110] width 245 height 545
click at [1053, 307] on div at bounding box center [1016, 110] width 245 height 545
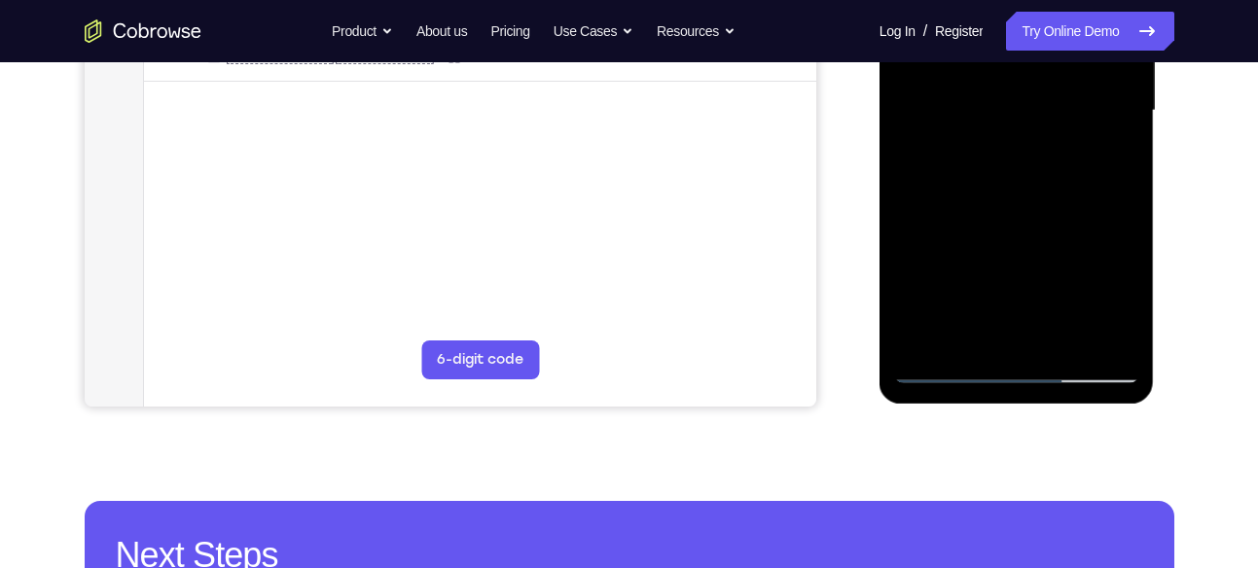
drag, startPoint x: 976, startPoint y: 135, endPoint x: 971, endPoint y: 163, distance: 28.6
click at [971, 163] on div at bounding box center [1016, 110] width 245 height 545
click at [968, 140] on div at bounding box center [1016, 110] width 245 height 545
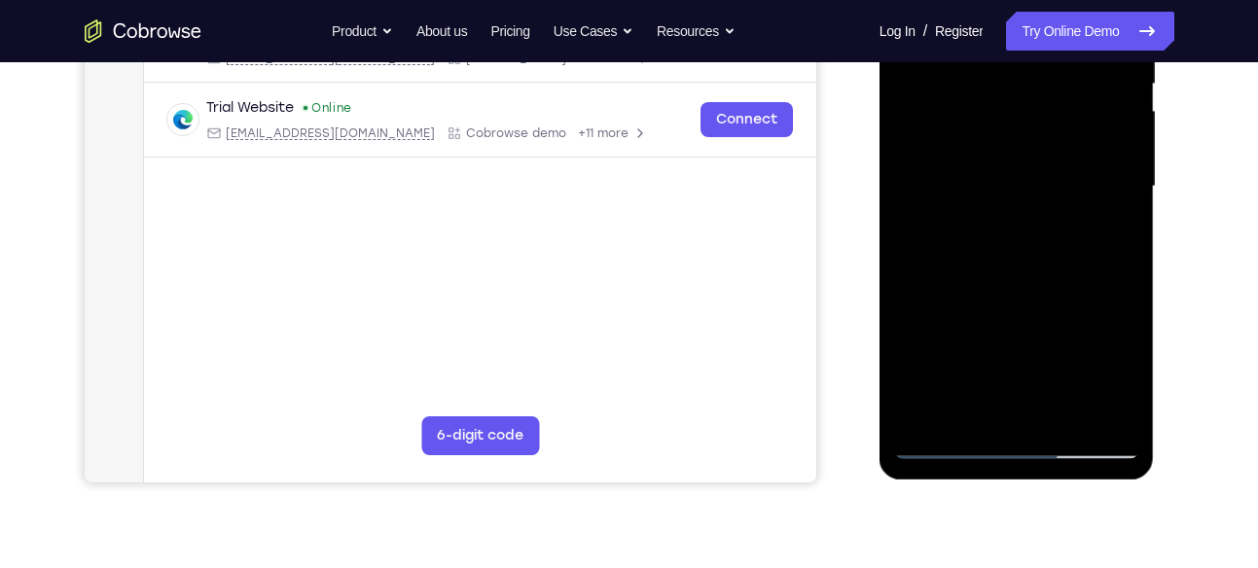
scroll to position [490, 0]
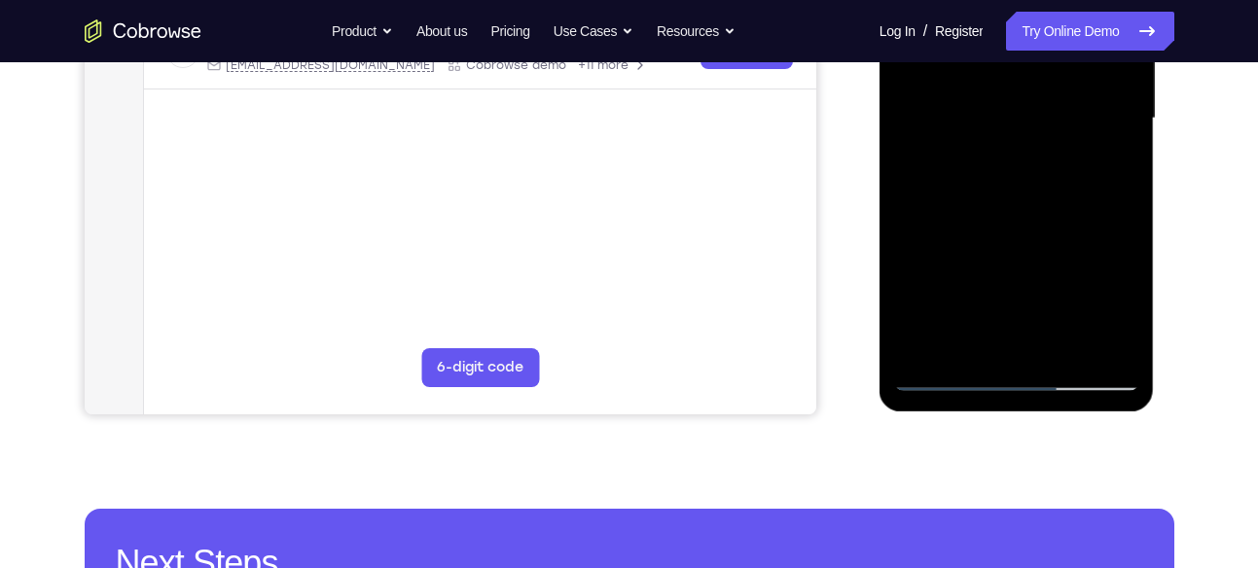
click at [1009, 287] on div at bounding box center [1016, 118] width 245 height 545
click at [935, 316] on div at bounding box center [1016, 118] width 245 height 545
click at [917, 318] on div at bounding box center [1016, 118] width 245 height 545
click at [956, 321] on div at bounding box center [1016, 118] width 245 height 545
click at [1007, 316] on div at bounding box center [1016, 118] width 245 height 545
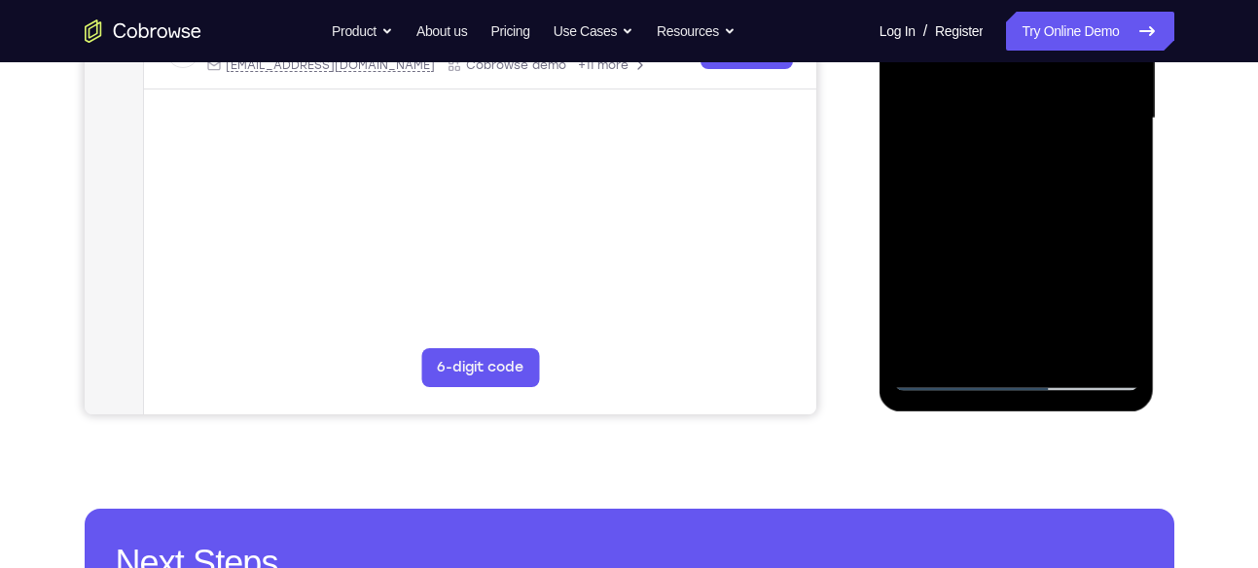
click at [1062, 317] on div at bounding box center [1016, 118] width 245 height 545
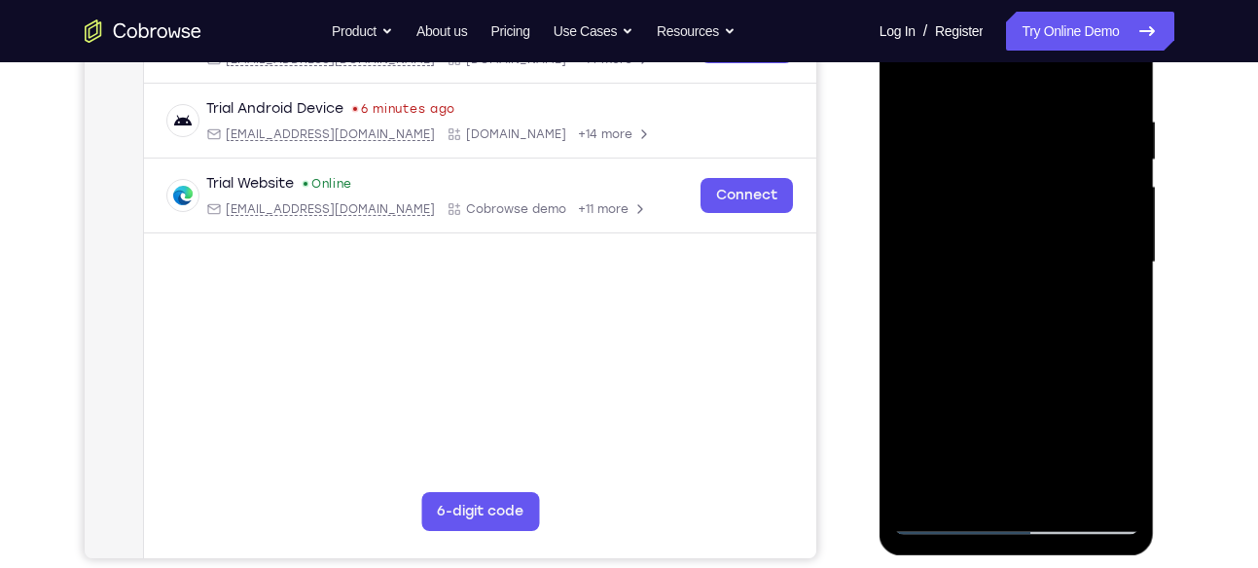
scroll to position [344, 0]
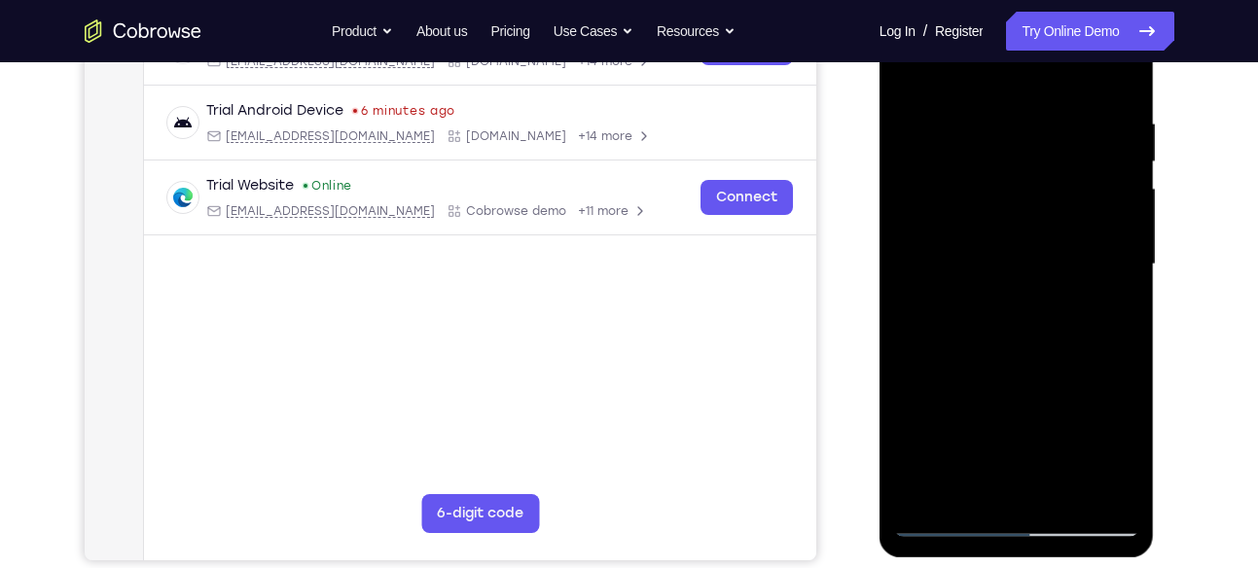
click at [1001, 109] on div at bounding box center [1016, 264] width 245 height 545
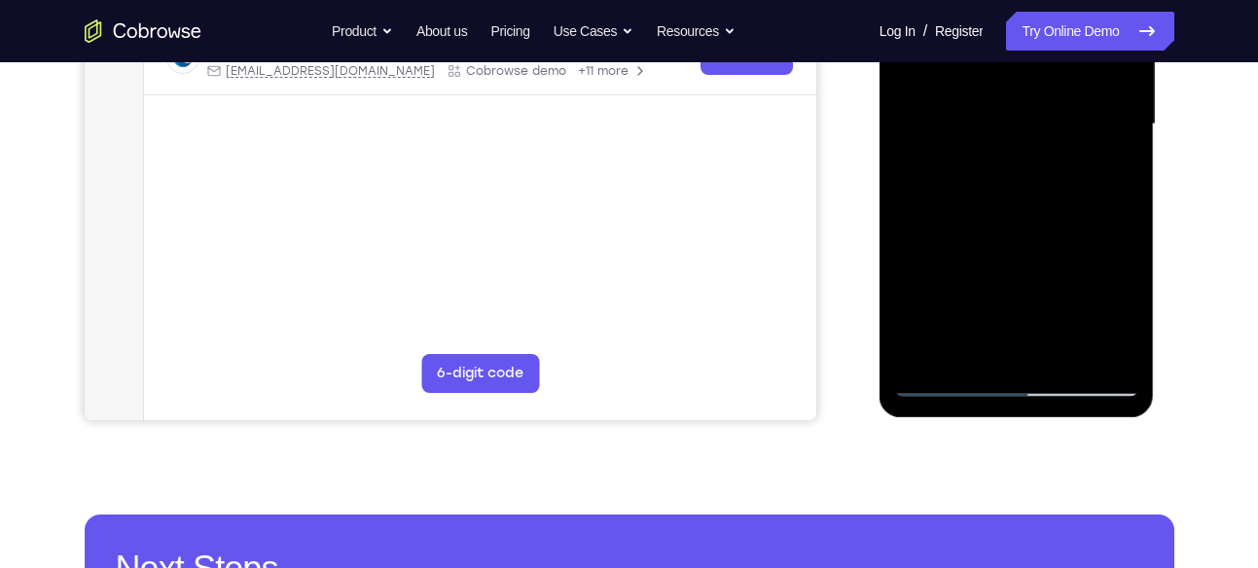
scroll to position [486, 0]
click at [1088, 216] on div at bounding box center [1016, 123] width 245 height 545
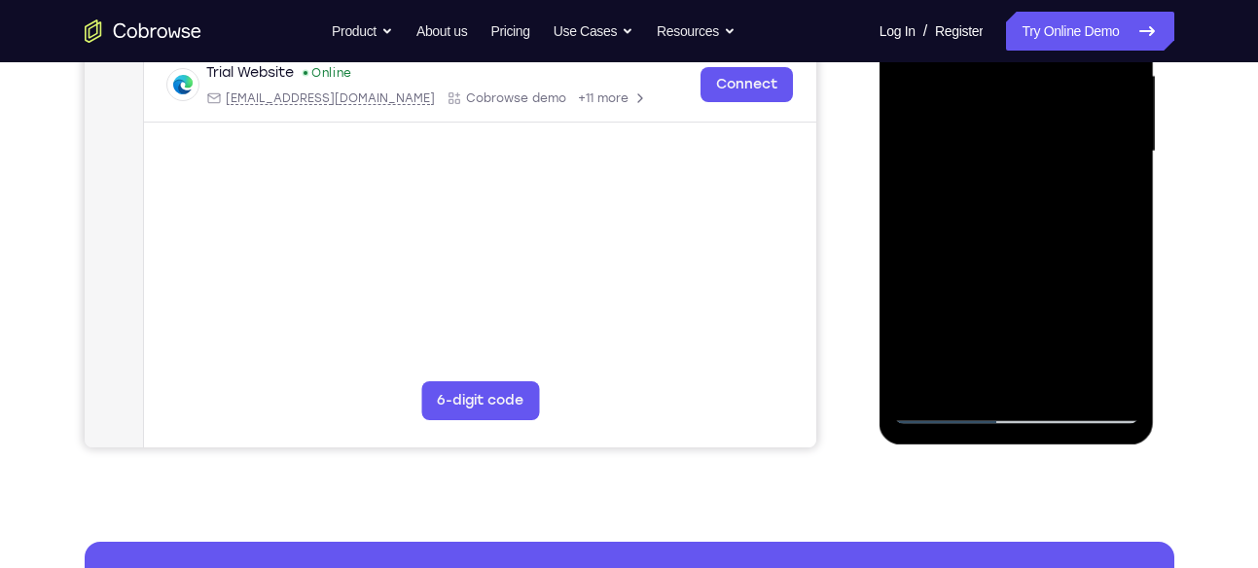
scroll to position [466, 0]
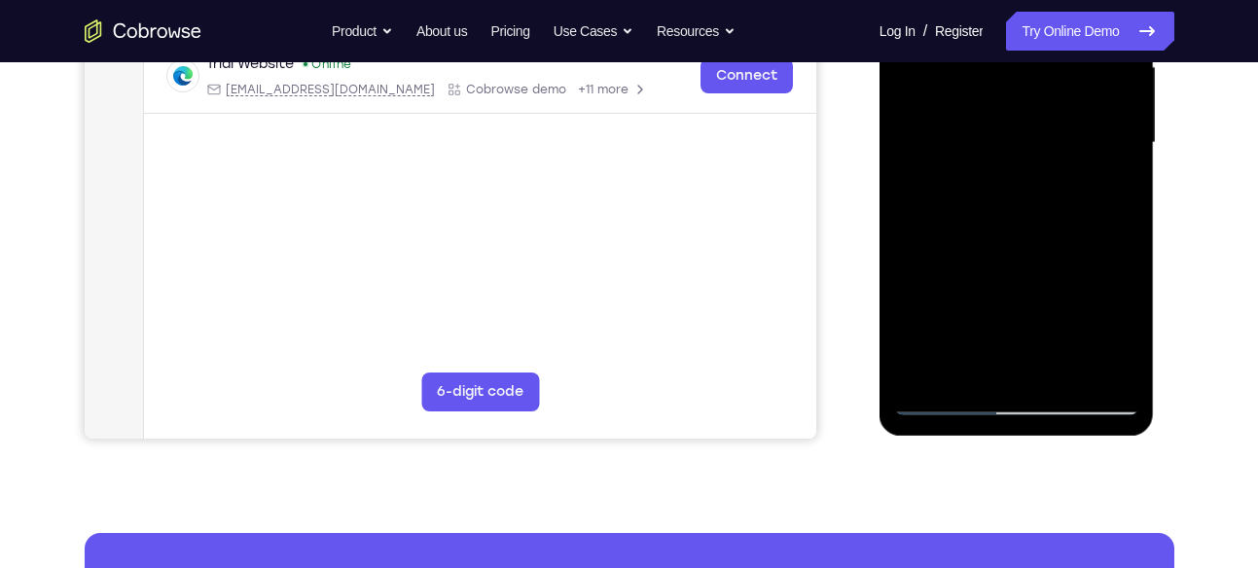
click at [1015, 313] on div at bounding box center [1016, 143] width 245 height 545
click at [930, 246] on div at bounding box center [1016, 143] width 245 height 545
click at [955, 244] on div at bounding box center [1016, 143] width 245 height 545
click at [969, 248] on div at bounding box center [1016, 143] width 245 height 545
click at [990, 248] on div at bounding box center [1016, 143] width 245 height 545
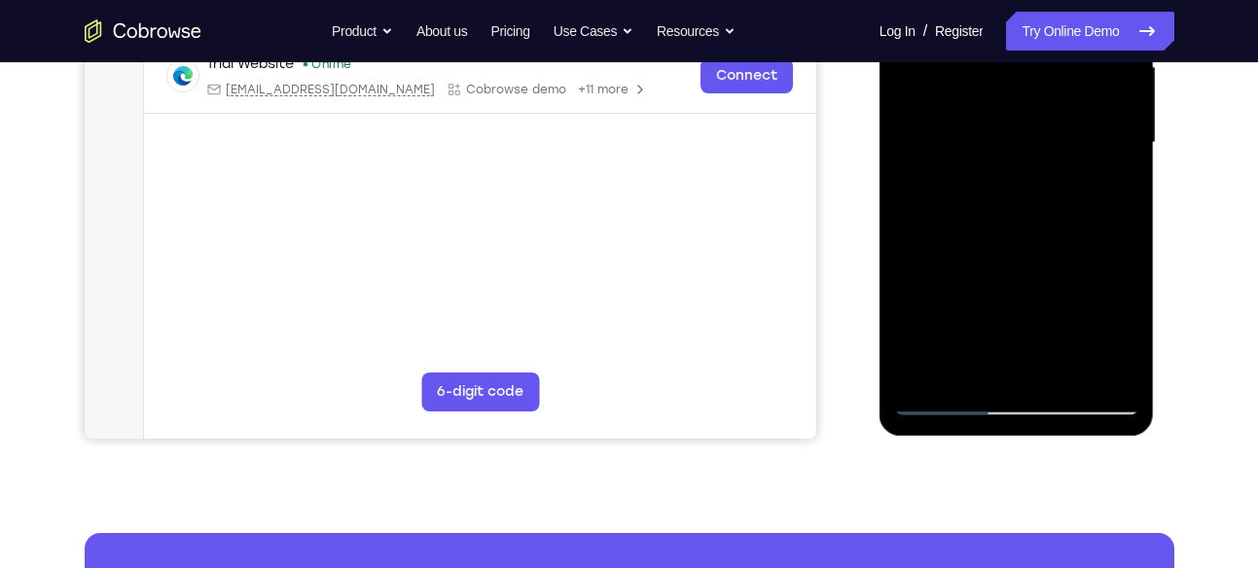
click at [1043, 246] on div at bounding box center [1016, 143] width 245 height 545
click at [1081, 243] on div at bounding box center [1016, 143] width 245 height 545
click at [971, 173] on div at bounding box center [1016, 143] width 245 height 545
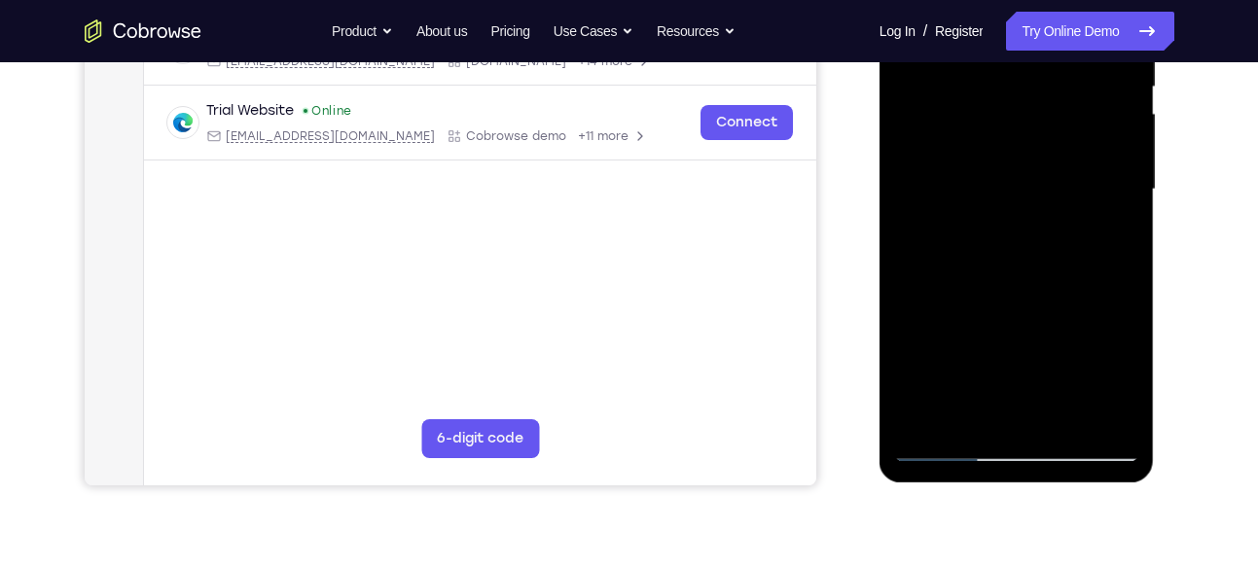
scroll to position [418, 0]
click at [1022, 203] on div at bounding box center [1016, 190] width 245 height 545
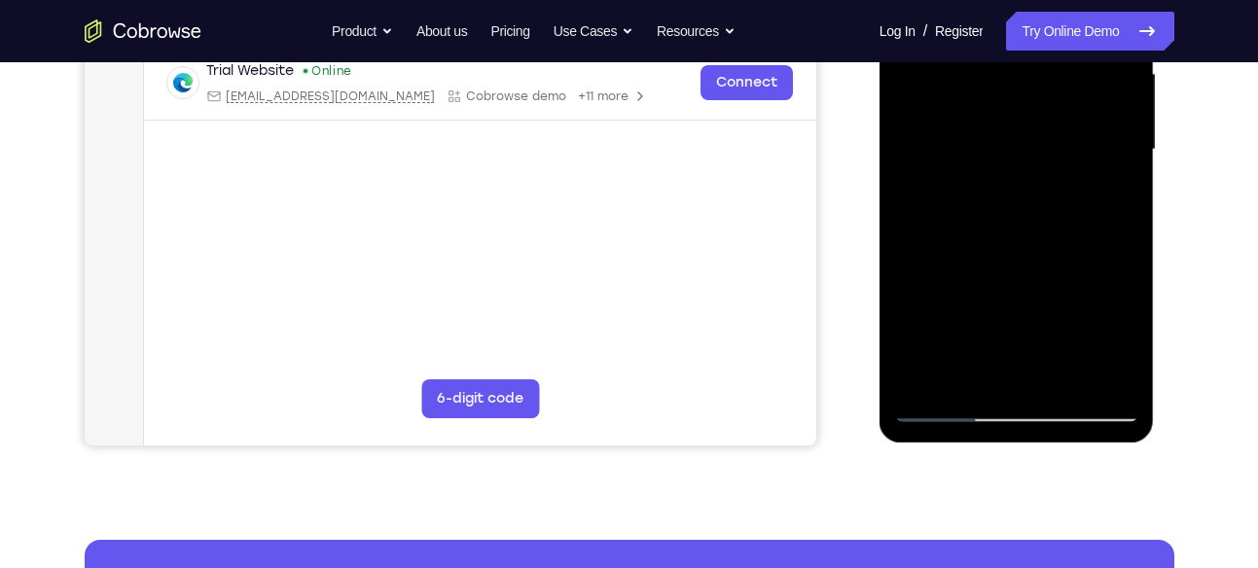
click at [948, 412] on div at bounding box center [1016, 149] width 245 height 545
click at [1013, 290] on div at bounding box center [1016, 149] width 245 height 545
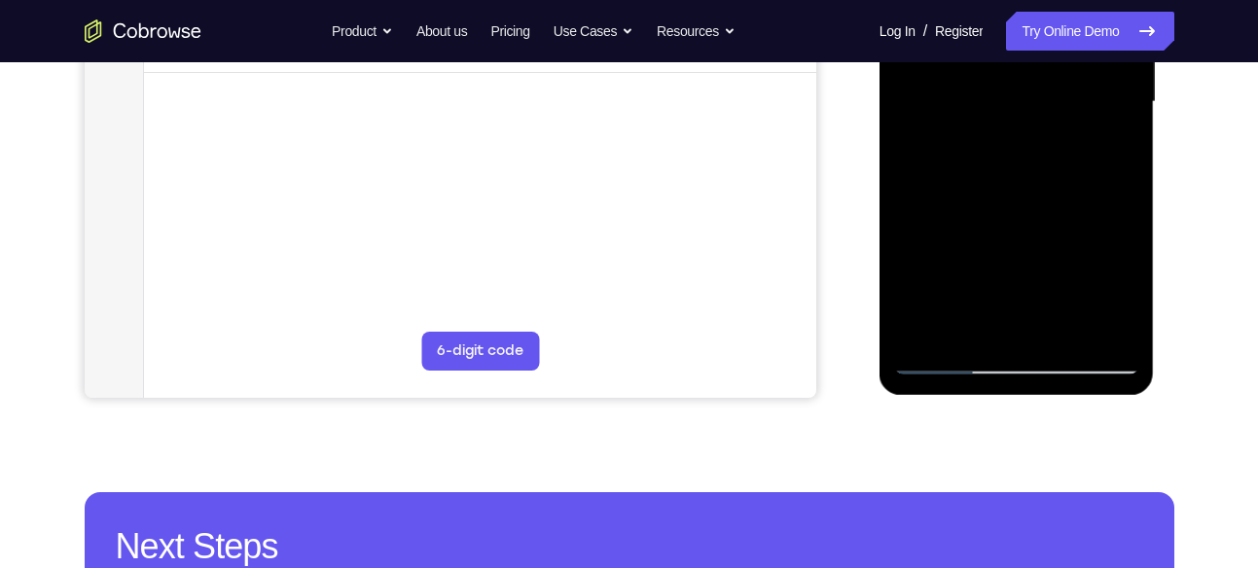
scroll to position [508, 0]
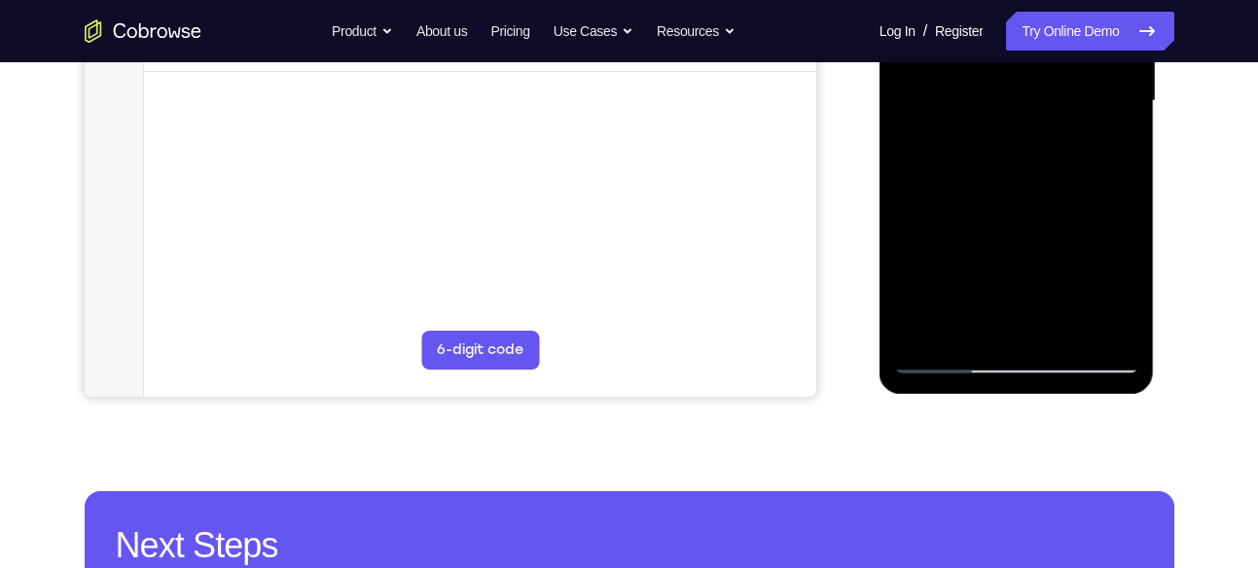
click at [941, 302] on div at bounding box center [1016, 101] width 245 height 545
click at [971, 297] on div at bounding box center [1016, 101] width 245 height 545
click at [1008, 298] on div at bounding box center [1016, 101] width 245 height 545
click at [1048, 305] on div at bounding box center [1016, 101] width 245 height 545
click at [1071, 305] on div at bounding box center [1016, 101] width 245 height 545
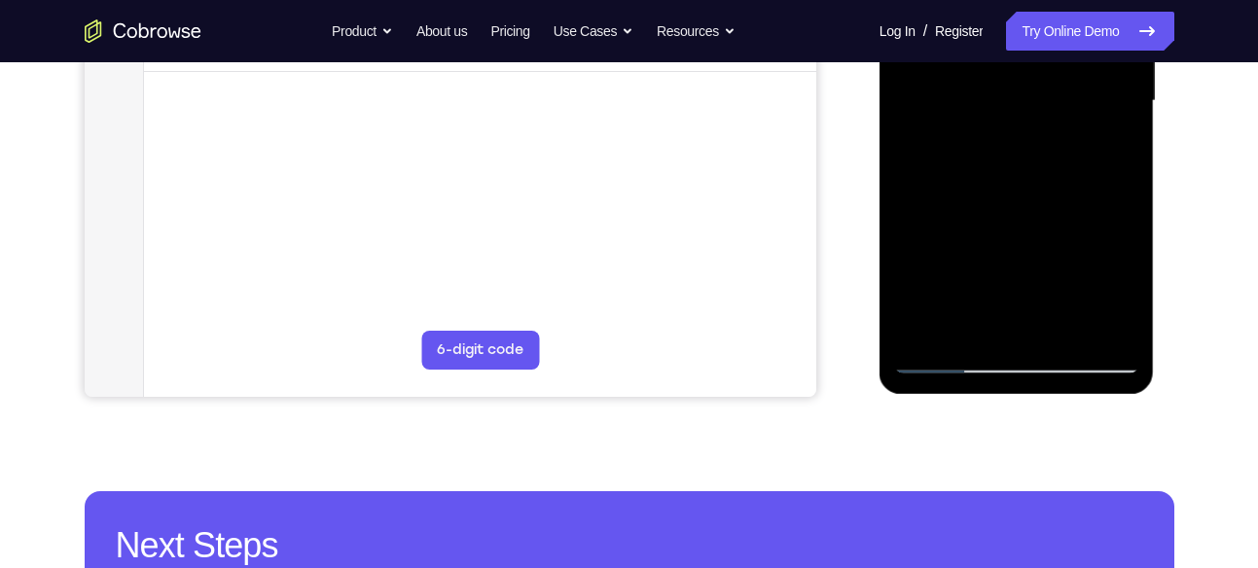
click at [1103, 299] on div at bounding box center [1016, 101] width 245 height 545
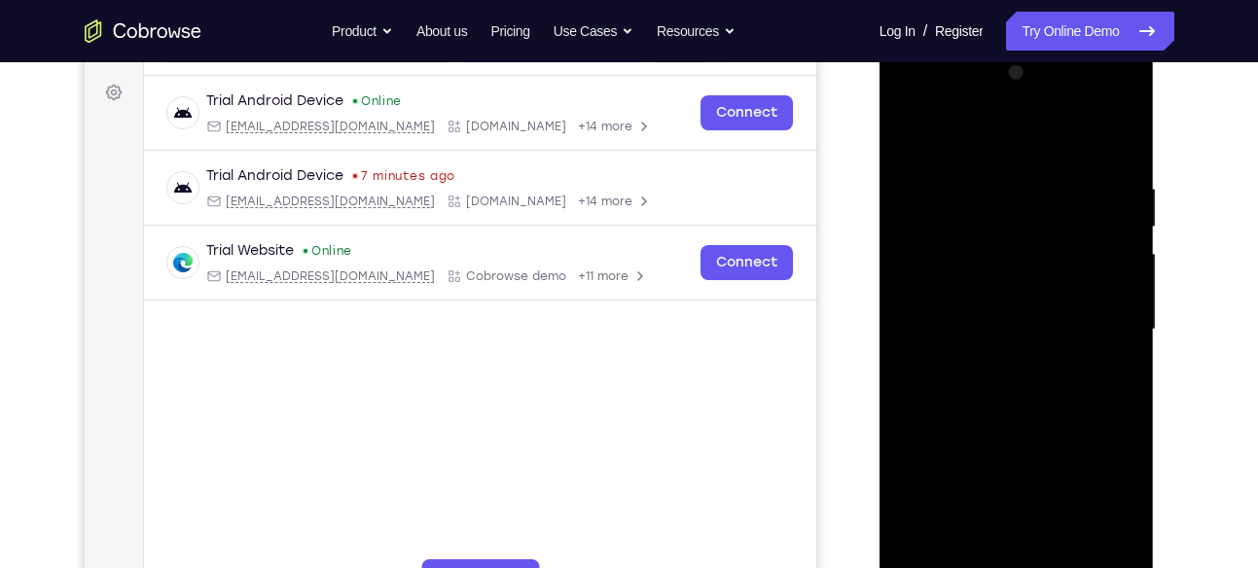
scroll to position [277, 0]
click at [1009, 165] on div at bounding box center [1016, 331] width 245 height 545
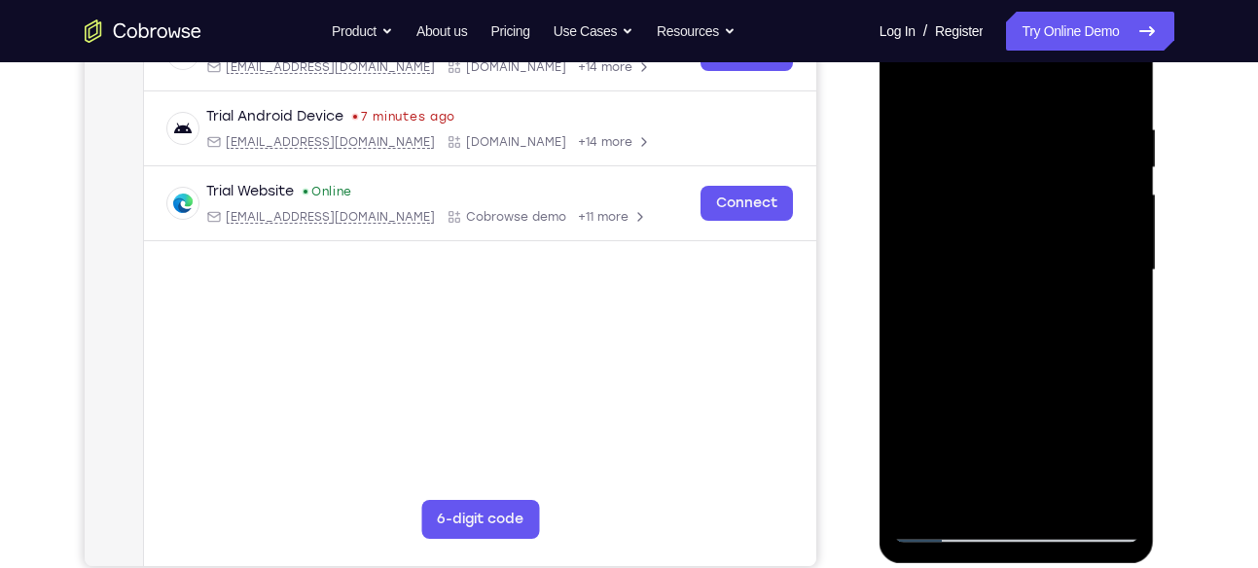
scroll to position [340, 0]
click at [972, 264] on div at bounding box center [1016, 269] width 245 height 545
click at [1030, 276] on div at bounding box center [1016, 269] width 245 height 545
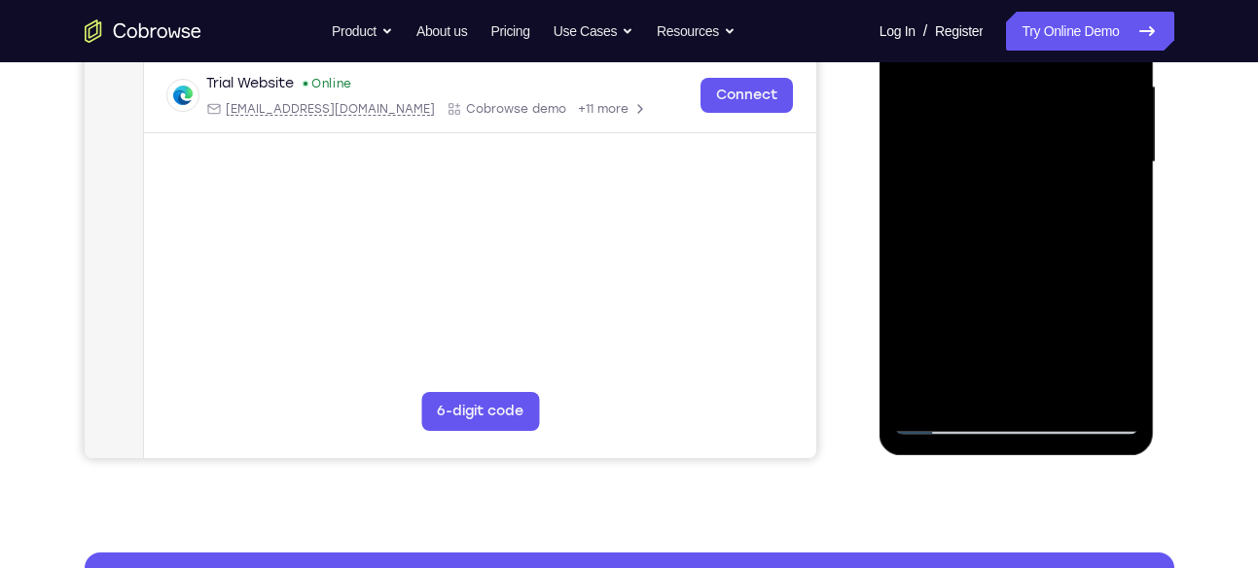
click at [950, 423] on div at bounding box center [1016, 162] width 245 height 545
click at [1012, 332] on div at bounding box center [1016, 162] width 245 height 545
click at [932, 362] on div at bounding box center [1016, 162] width 245 height 545
click at [918, 358] on div at bounding box center [1016, 162] width 245 height 545
click at [969, 358] on div at bounding box center [1016, 162] width 245 height 545
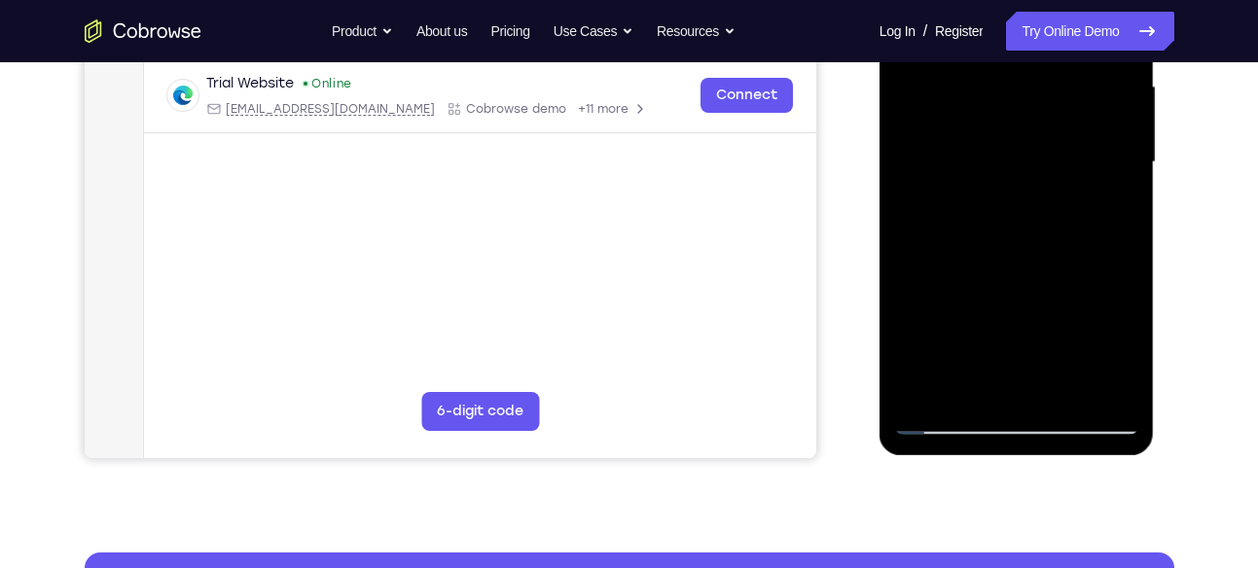
click at [1023, 362] on div at bounding box center [1016, 162] width 245 height 545
click at [1055, 362] on div at bounding box center [1016, 162] width 245 height 545
click at [1090, 358] on div at bounding box center [1016, 162] width 245 height 545
click at [950, 419] on div at bounding box center [1016, 162] width 245 height 545
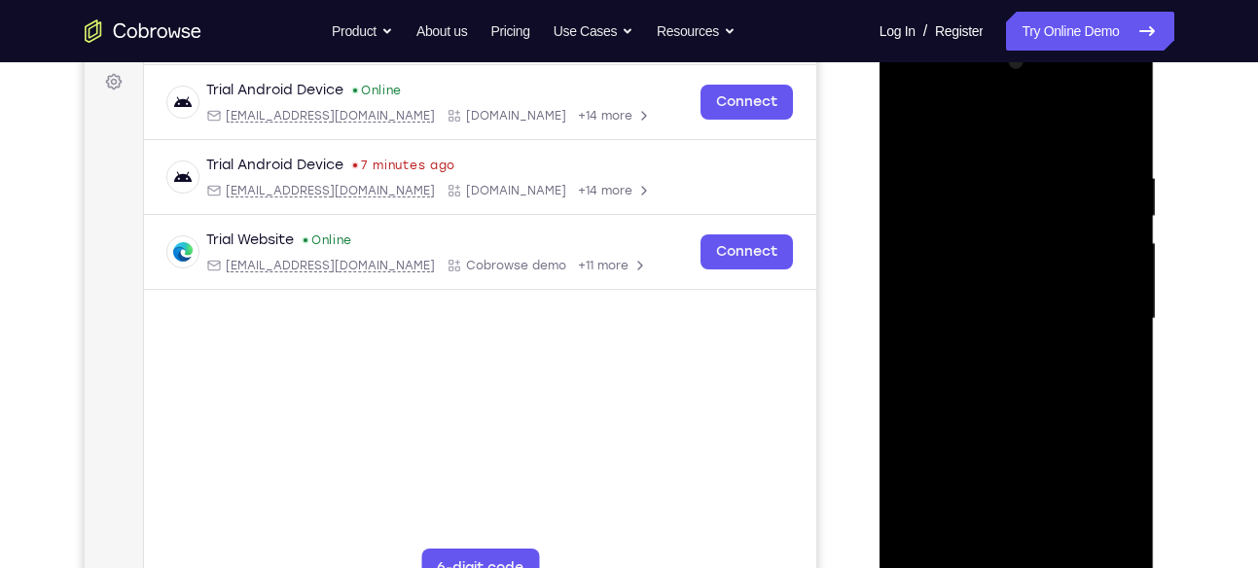
scroll to position [286, 0]
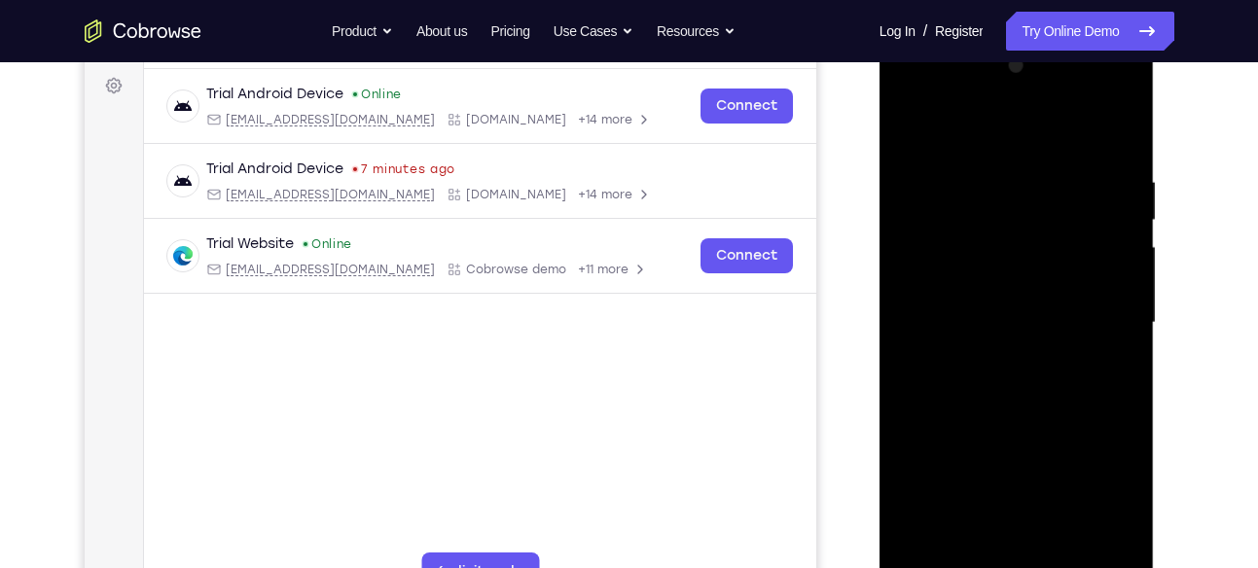
click at [1025, 165] on div at bounding box center [1016, 323] width 245 height 545
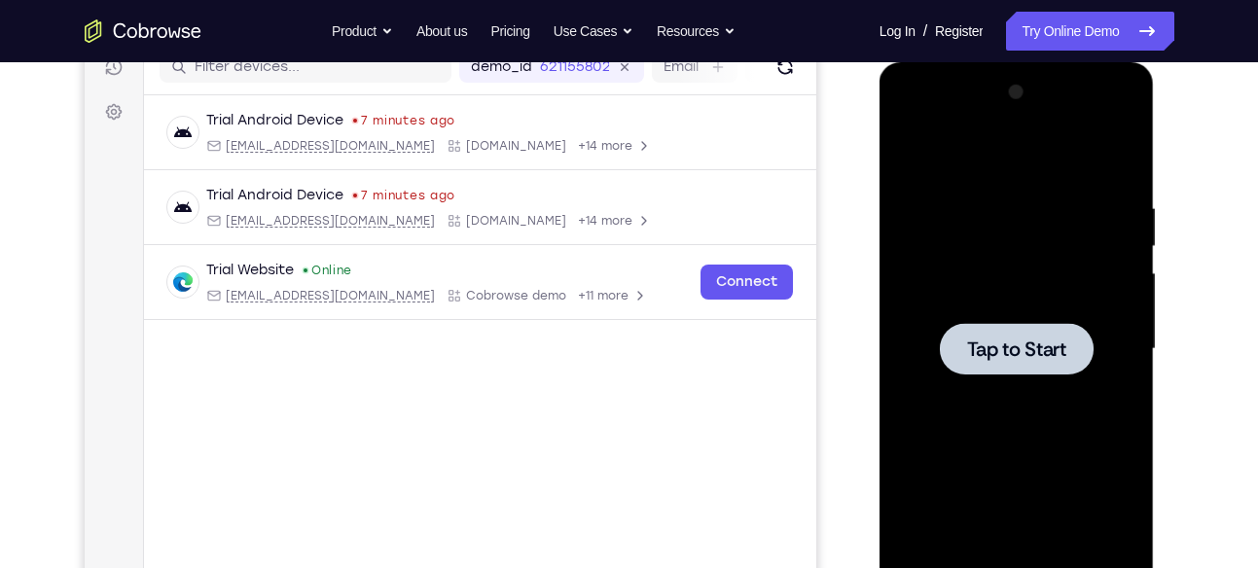
scroll to position [259, 0]
click at [1046, 198] on div at bounding box center [1016, 350] width 245 height 545
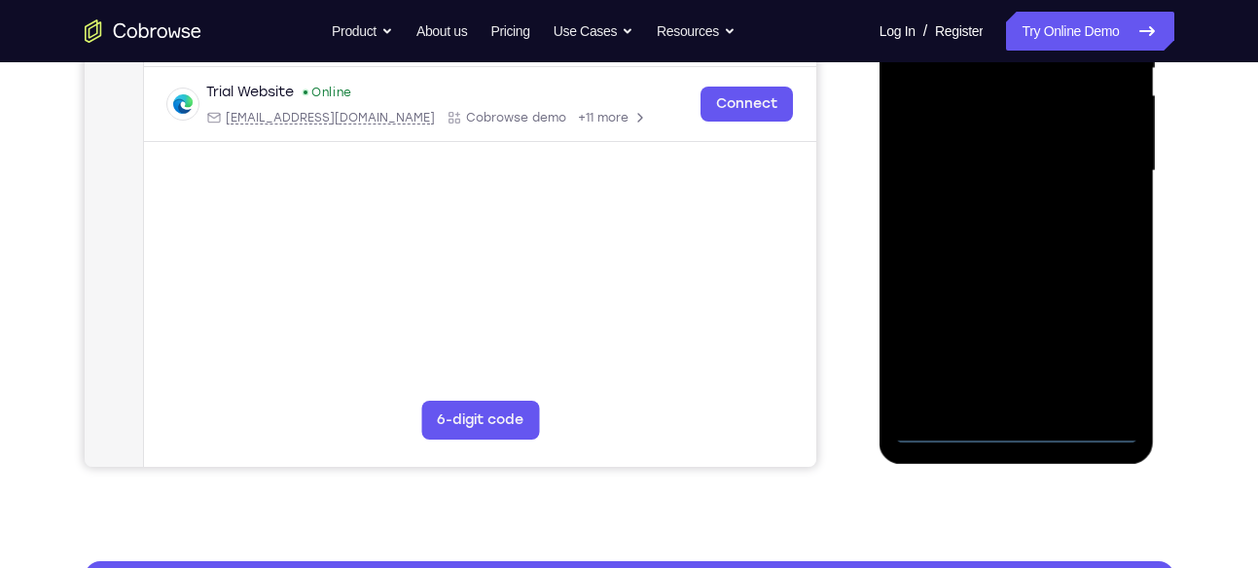
scroll to position [438, 0]
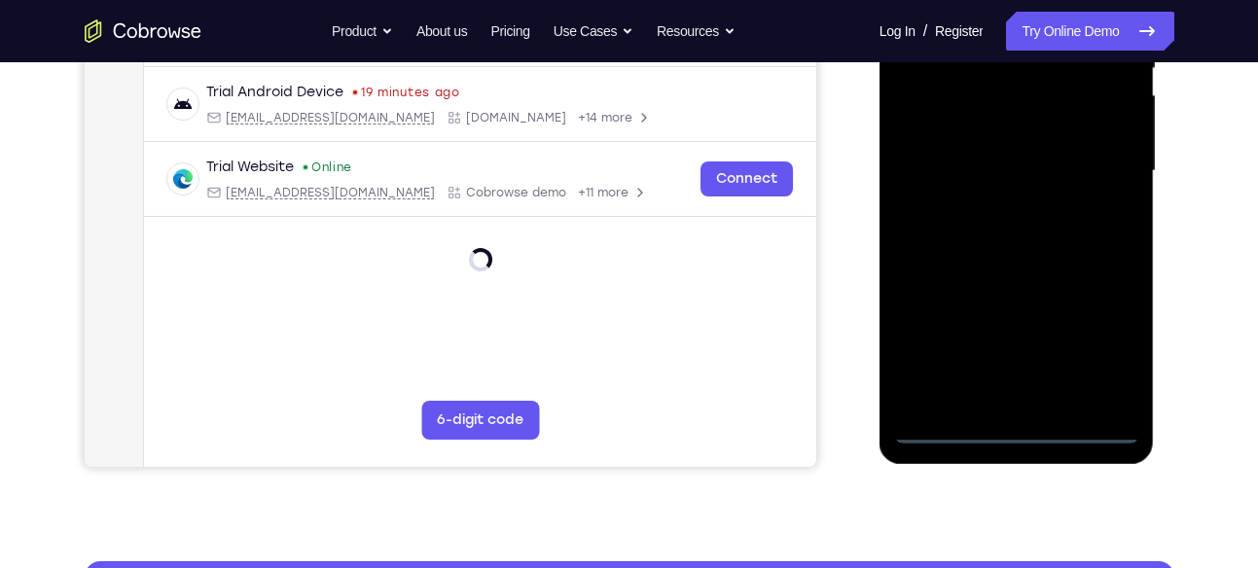
click at [1016, 425] on div at bounding box center [1016, 171] width 245 height 545
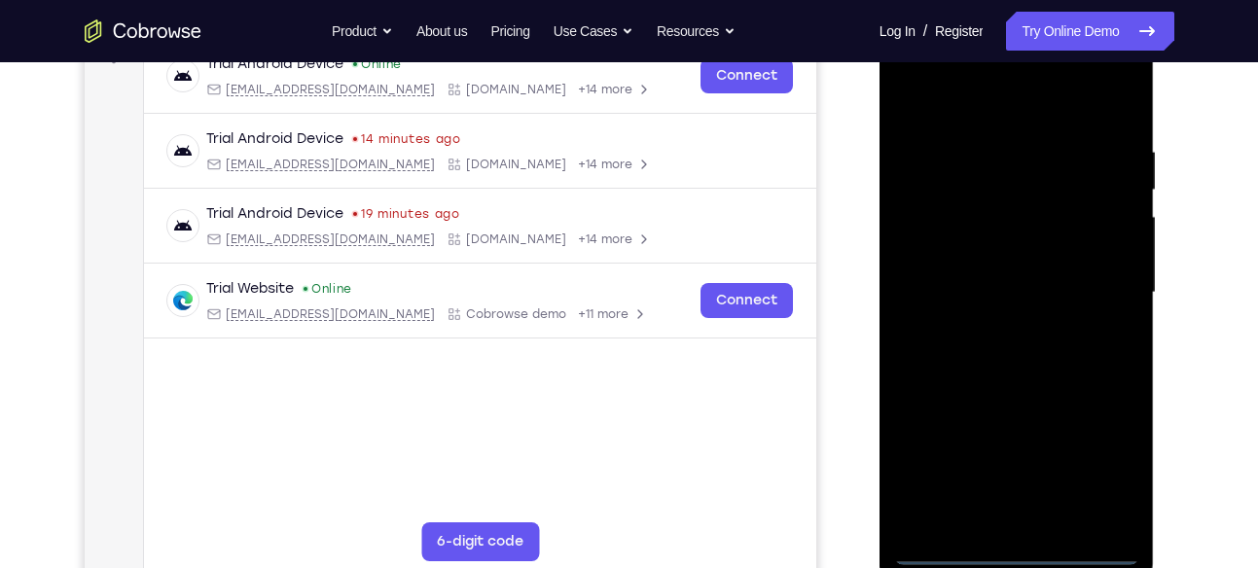
scroll to position [320, 0]
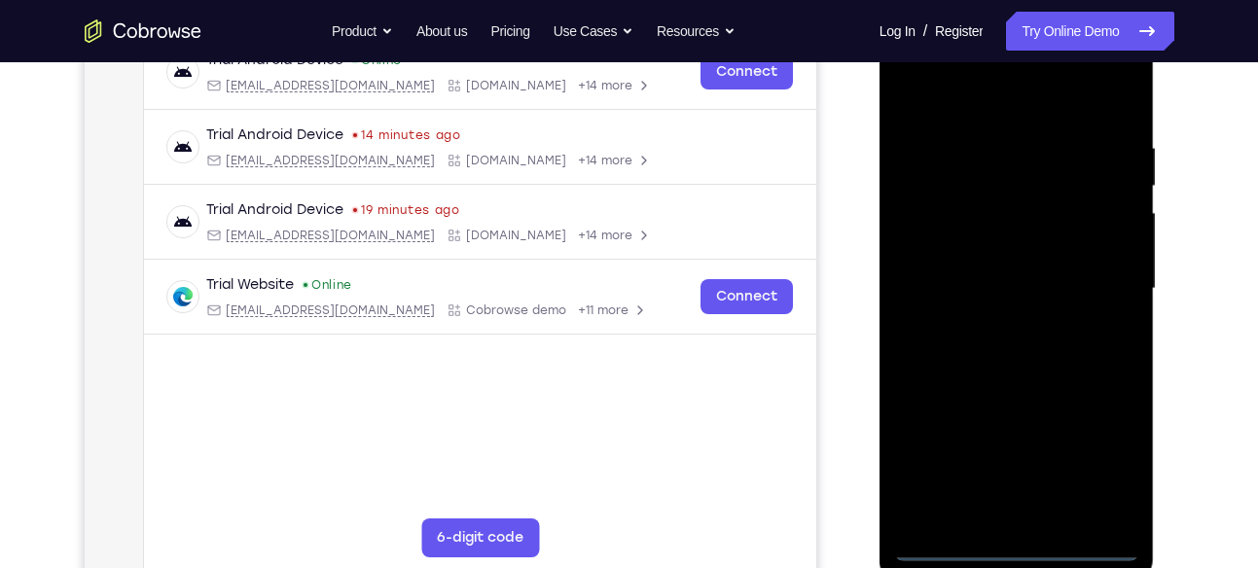
click at [1104, 460] on div at bounding box center [1016, 289] width 245 height 545
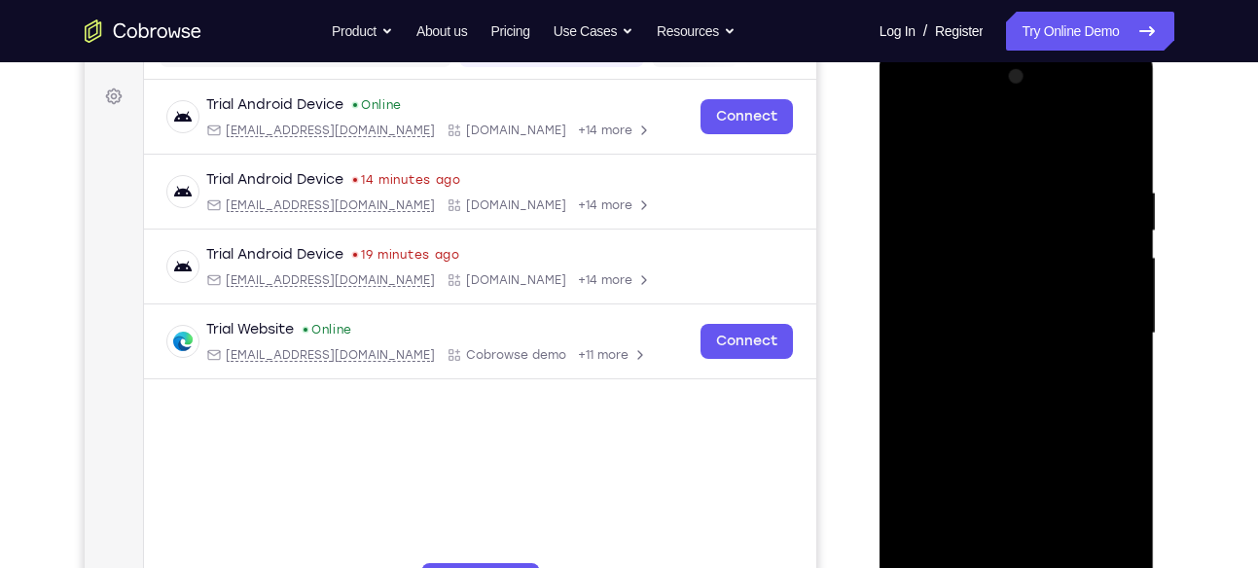
scroll to position [260, 0]
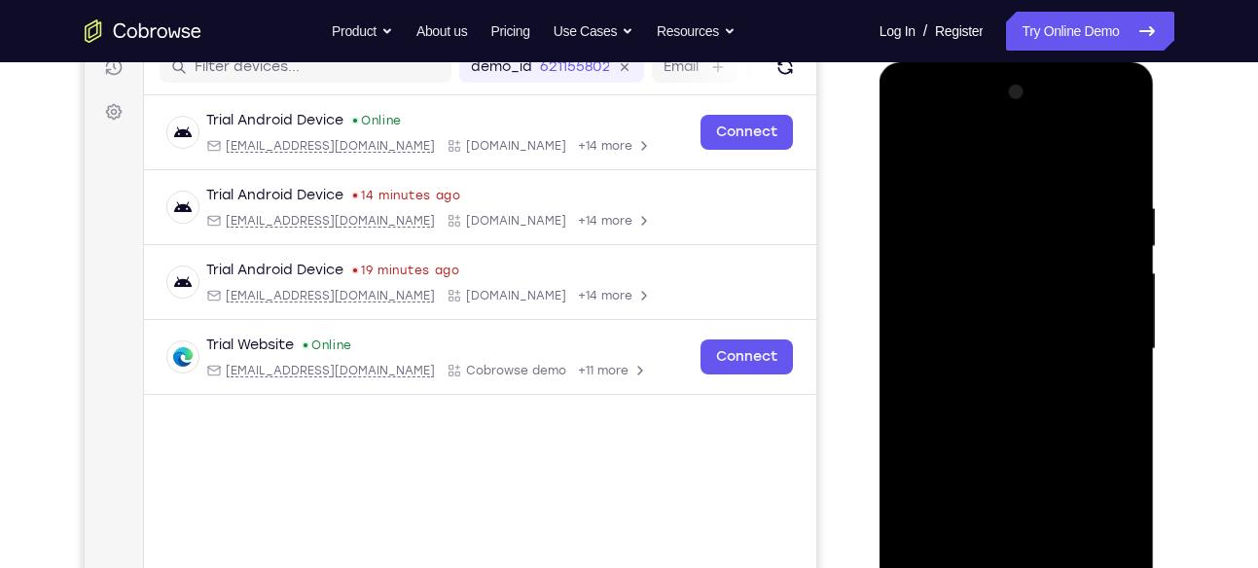
click at [920, 122] on div at bounding box center [1016, 349] width 245 height 545
click at [934, 298] on div at bounding box center [1016, 349] width 245 height 545
